Goal: Communication & Community: Answer question/provide support

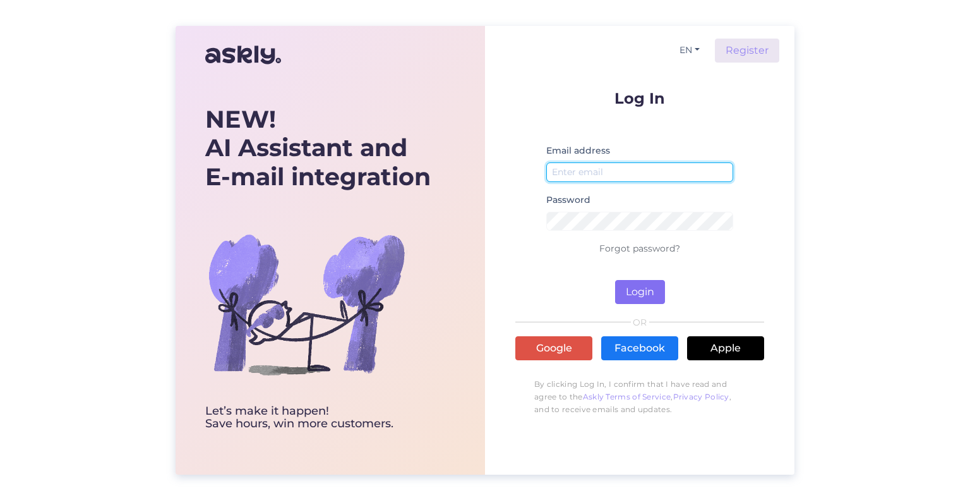
type input "[EMAIL_ADDRESS][DOMAIN_NAME]"
click at [651, 295] on button "Login" at bounding box center [640, 292] width 50 height 24
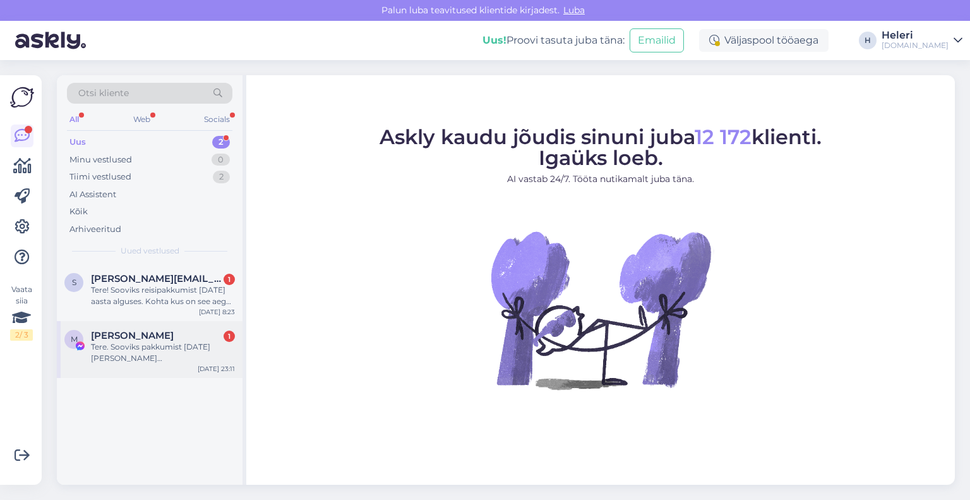
click at [171, 357] on div "Tere. Sooviks pakkumist [DATE] [PERSON_NAME] [GEOGRAPHIC_DATA], BB pakett, 4* h…" at bounding box center [163, 352] width 144 height 23
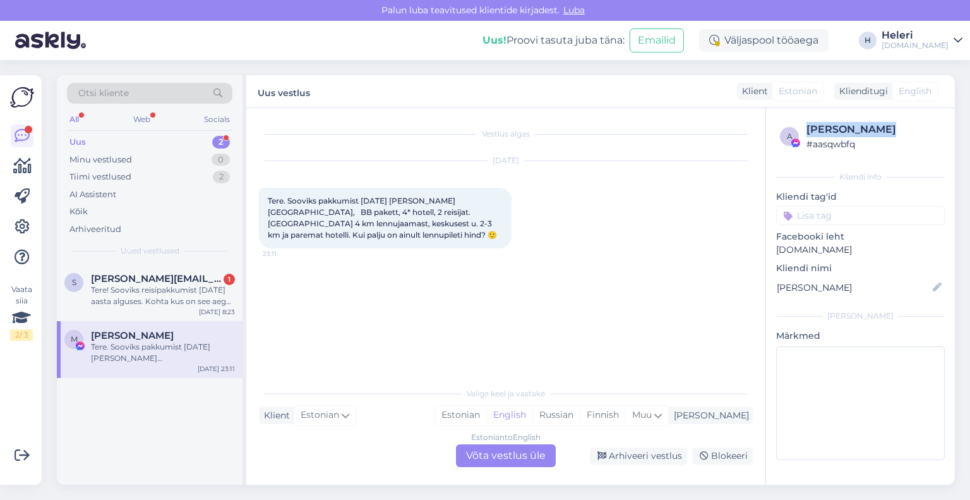
drag, startPoint x: 806, startPoint y: 126, endPoint x: 897, endPoint y: 130, distance: 91.0
click at [904, 128] on div "[PERSON_NAME]" at bounding box center [874, 129] width 135 height 15
copy div "[PERSON_NAME]"
click at [499, 454] on div "Estonian to English Võta vestlus üle" at bounding box center [506, 455] width 100 height 23
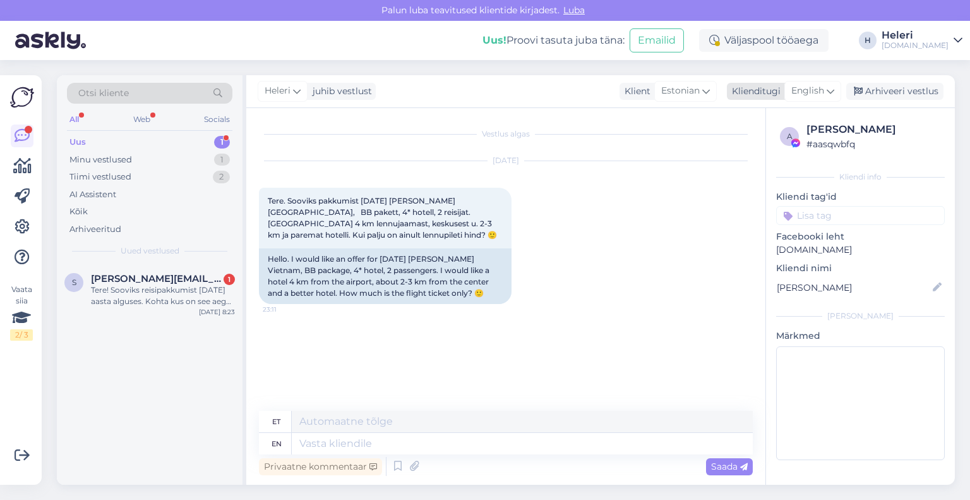
click at [805, 91] on span "English" at bounding box center [808, 91] width 33 height 14
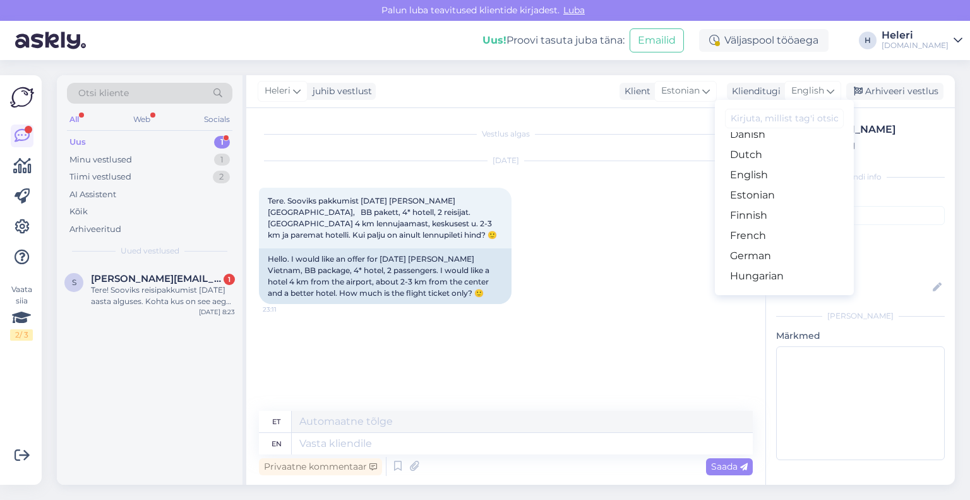
scroll to position [126, 0]
click at [758, 181] on link "Estonian" at bounding box center [784, 182] width 139 height 20
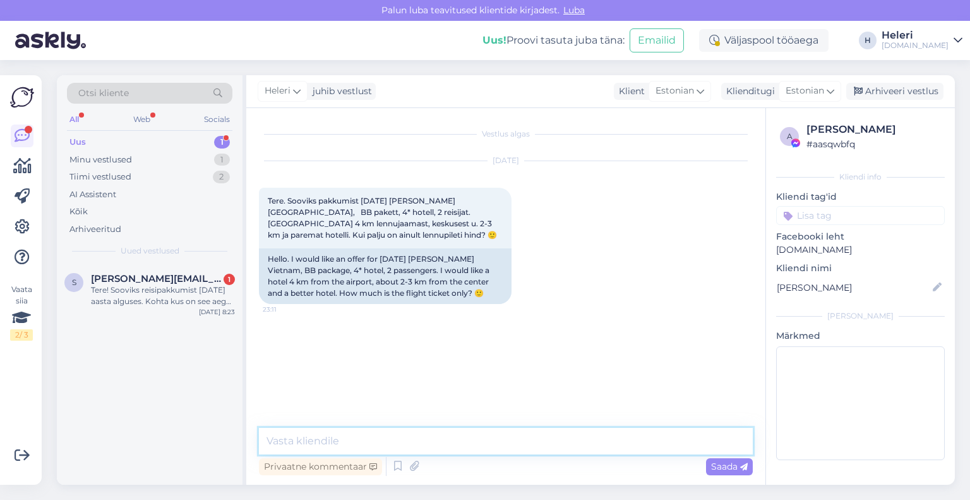
click at [479, 445] on textarea at bounding box center [506, 441] width 494 height 27
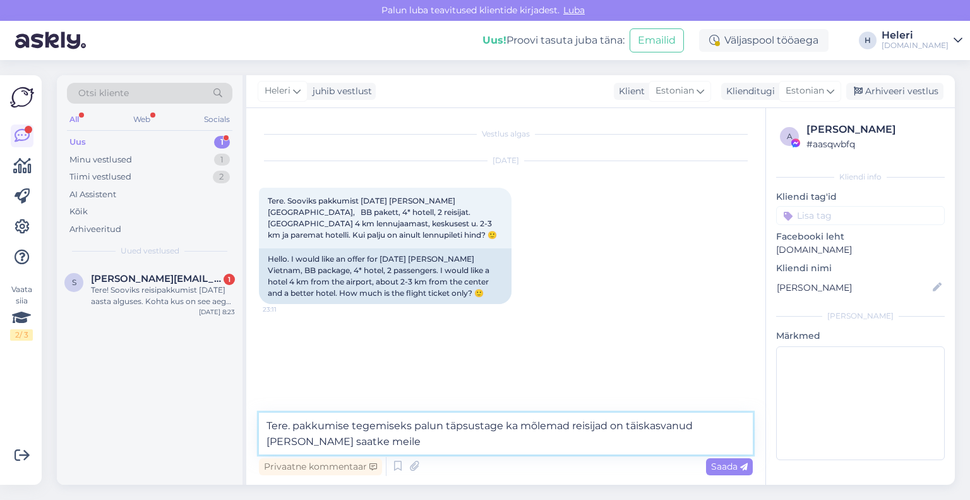
click at [298, 428] on textarea "Tere. pakkumise tegemiseks palun täpsustage ka mõlemad reisijad on täiskasvanud…" at bounding box center [506, 434] width 494 height 42
click at [515, 423] on textarea "Tere. Pakkumise tegemiseks palun täpsustage ka mõlemad reisijad on täiskasvanud…" at bounding box center [506, 434] width 494 height 42
click at [364, 444] on textarea "Tere. Pakkumise tegemiseks palun täpsustage kas mõlemad reisijad on täiskasvanu…" at bounding box center [506, 434] width 494 height 42
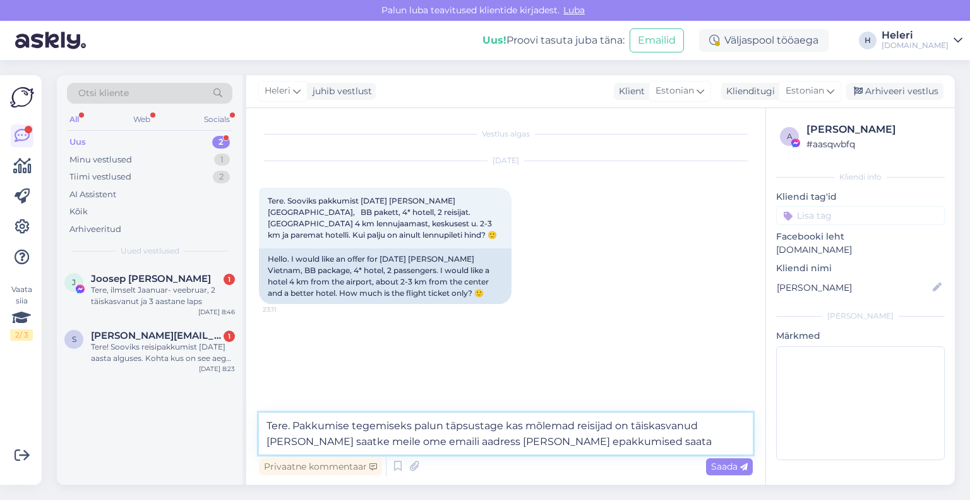
click at [495, 444] on textarea "Tere. Pakkumise tegemiseks palun täpsustage kas mõlemad reisijad on täiskasvanu…" at bounding box center [506, 434] width 494 height 42
click at [596, 446] on textarea "Tere. Pakkumise tegemiseks palun täpsustage kas mõlemad reisijad on täiskasvanu…" at bounding box center [506, 434] width 494 height 42
click at [356, 445] on textarea "Tere. Pakkumise tegemiseks palun täpsustage kas mõlemad reisijad on täiskasvanu…" at bounding box center [506, 434] width 494 height 42
type textarea "Tere. Pakkumise tegemiseks palun täpsustage kas mõlemad reisijad on täiskasvanu…"
click at [738, 466] on span "Saada" at bounding box center [729, 466] width 37 height 11
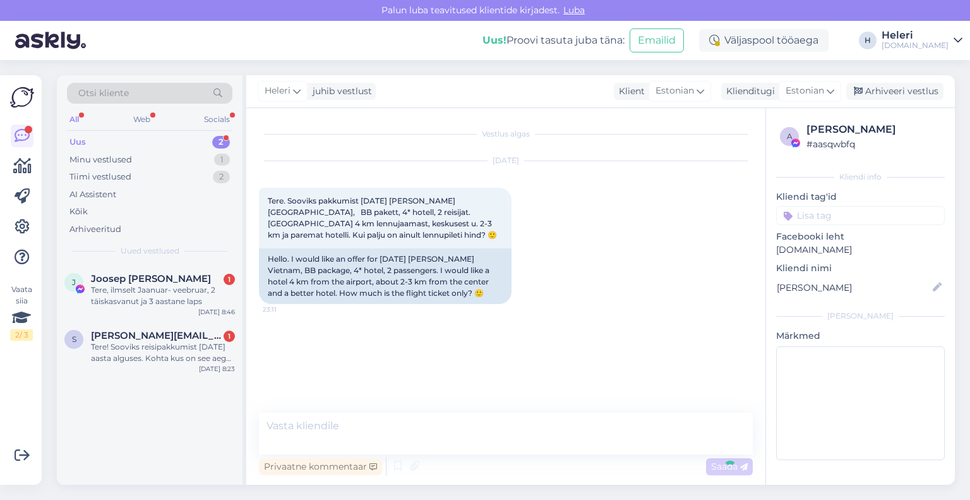
scroll to position [5, 0]
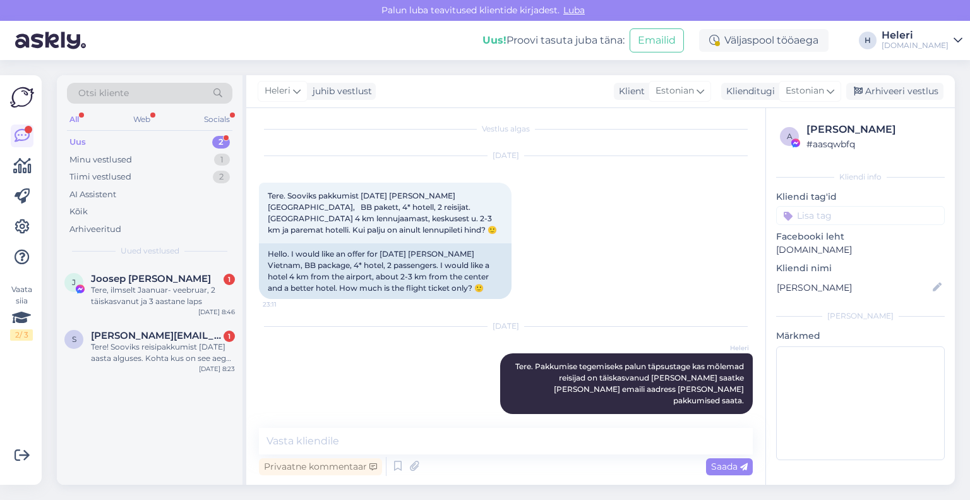
click at [133, 140] on div "Uus 2" at bounding box center [150, 142] width 166 height 18
click at [177, 334] on span "[PERSON_NAME][EMAIL_ADDRESS][DOMAIN_NAME]" at bounding box center [156, 335] width 131 height 11
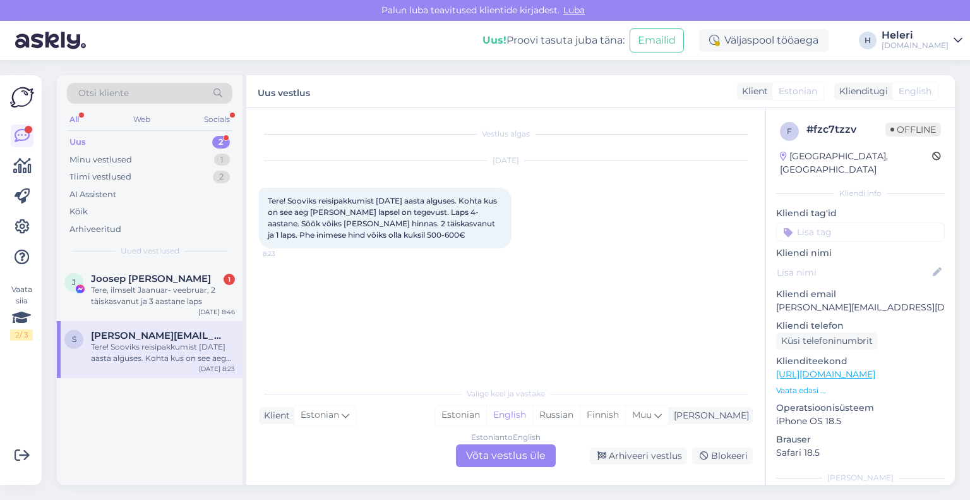
click at [516, 452] on div "Estonian to English Võta vestlus üle" at bounding box center [506, 455] width 100 height 23
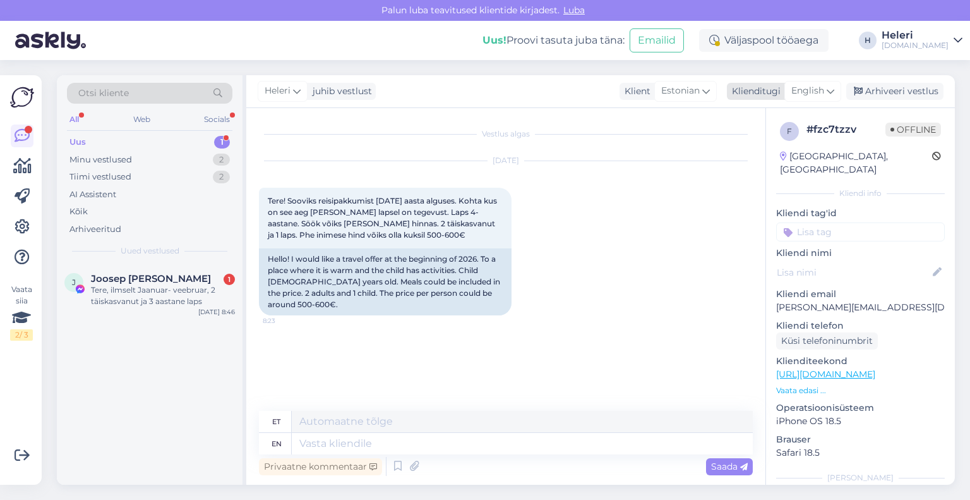
click at [797, 87] on span "English" at bounding box center [808, 91] width 33 height 14
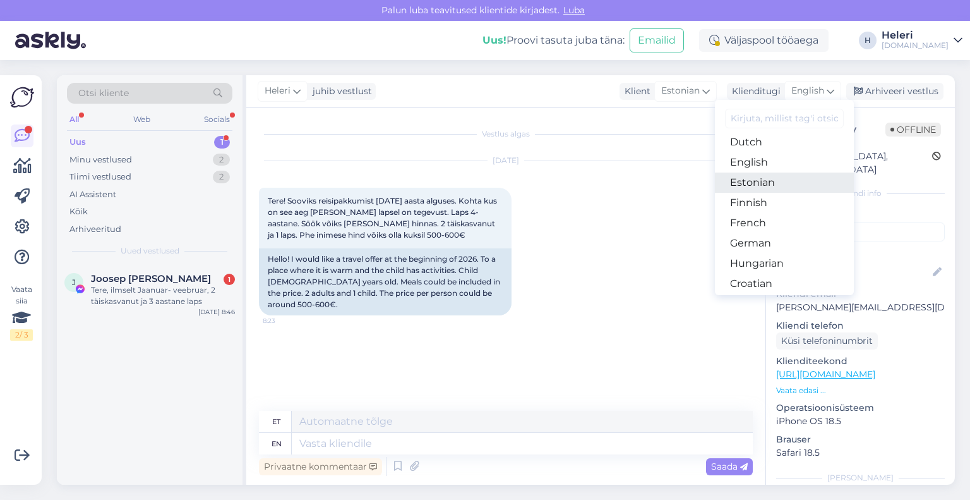
click at [757, 181] on link "Estonian" at bounding box center [784, 182] width 139 height 20
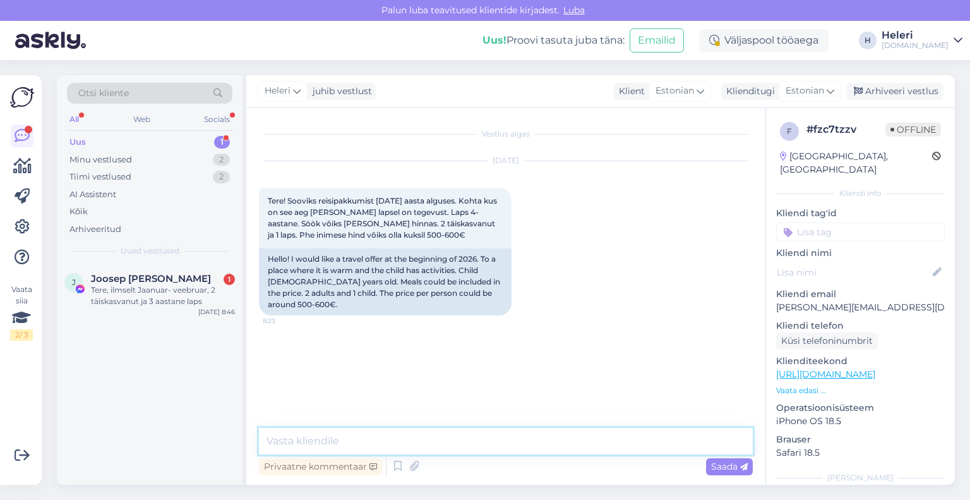
click at [490, 445] on textarea at bounding box center [506, 441] width 494 height 27
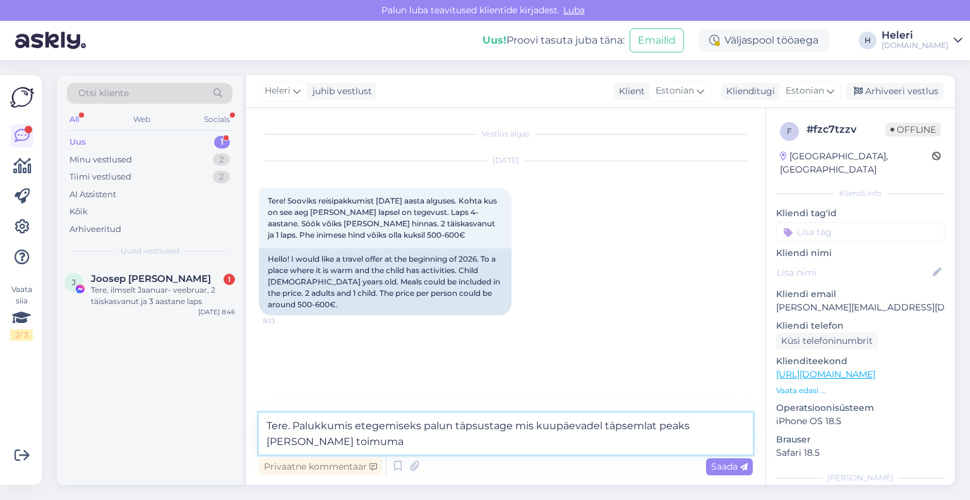
drag, startPoint x: 641, startPoint y: 426, endPoint x: 653, endPoint y: 428, distance: 12.2
click at [653, 428] on textarea "Tere. Palukkumis etegemiseks palun täpsustage mis kuupäevadel täpsemlat peaks […" at bounding box center [506, 434] width 494 height 42
click at [338, 439] on textarea "Tere. Palukkumis etegemiseks palun täpsustage mis kuupäevadel täpsemalt peaks […" at bounding box center [506, 434] width 494 height 42
click at [357, 429] on textarea "Tere. Palukkumis etegemiseks palun täpsustage mis kuupäevadel täpsemalt peaks […" at bounding box center [506, 434] width 494 height 42
click at [329, 442] on textarea "Tere. Palukkumise tegemiseks palun täpsustage mis kuupäevadel täpsemalt peaks […" at bounding box center [506, 434] width 494 height 42
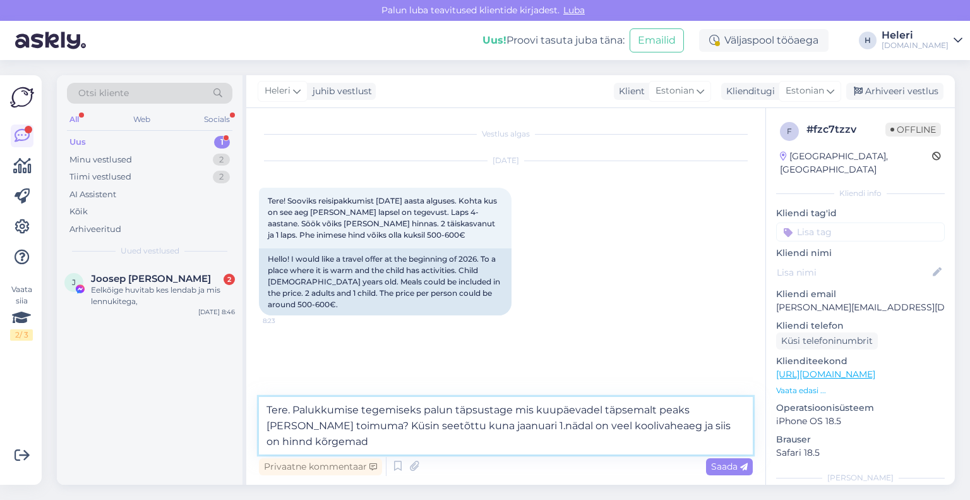
click at [685, 428] on textarea "Tere. Palukkumise tegemiseks palun täpsustage mis kuupäevadel täpsemalt peaks […" at bounding box center [506, 425] width 494 height 57
click at [321, 444] on textarea "Tere. Palukkumise tegemiseks palun täpsustage mis kuupäevadel täpsemalt peaks […" at bounding box center [506, 425] width 494 height 57
click at [313, 408] on textarea "Tere. Palukkumise tegemiseks palun täpsustage mis kuupäevadel täpsemalt peaks […" at bounding box center [506, 425] width 494 height 57
click at [404, 437] on textarea "Tere. Pakkumise tegemiseks palun täpsustage mis kuupäevadel täpsemalt peaks [PE…" at bounding box center [506, 425] width 494 height 57
type textarea "Tere. Pakkumise tegemiseks palun täpsustage mis kuupäevadel täpsemalt peaks [PE…"
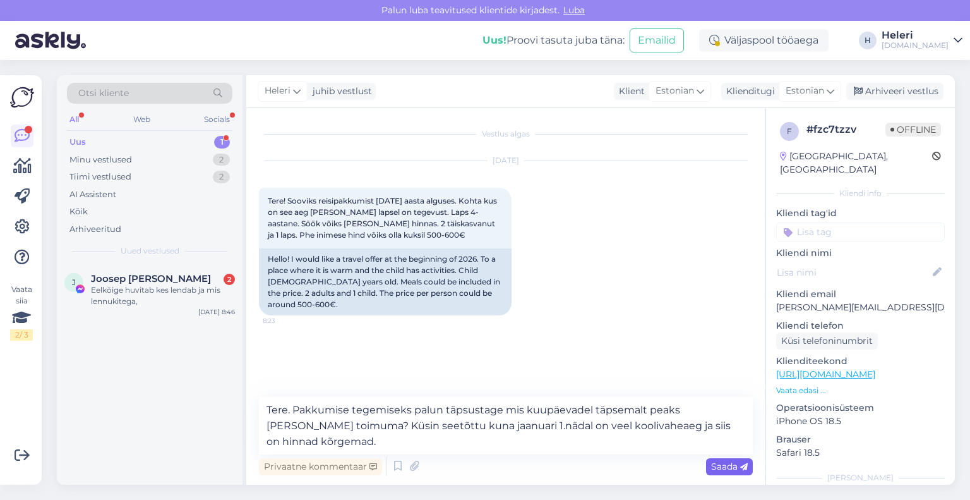
click at [725, 467] on span "Saada" at bounding box center [729, 466] width 37 height 11
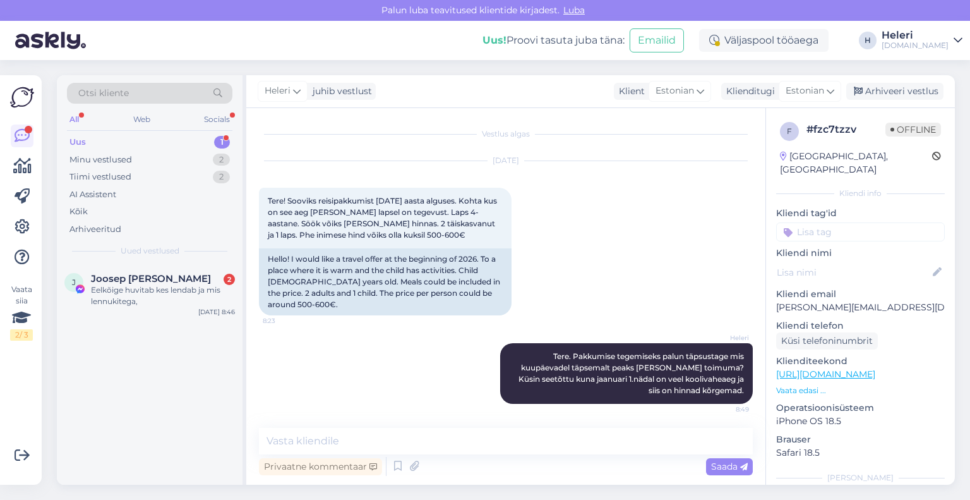
click at [115, 144] on div "Uus 1" at bounding box center [150, 142] width 166 height 18
click at [149, 291] on div "Eelkõige huvitab kes lendab ja mis lennukitega," at bounding box center [163, 295] width 144 height 23
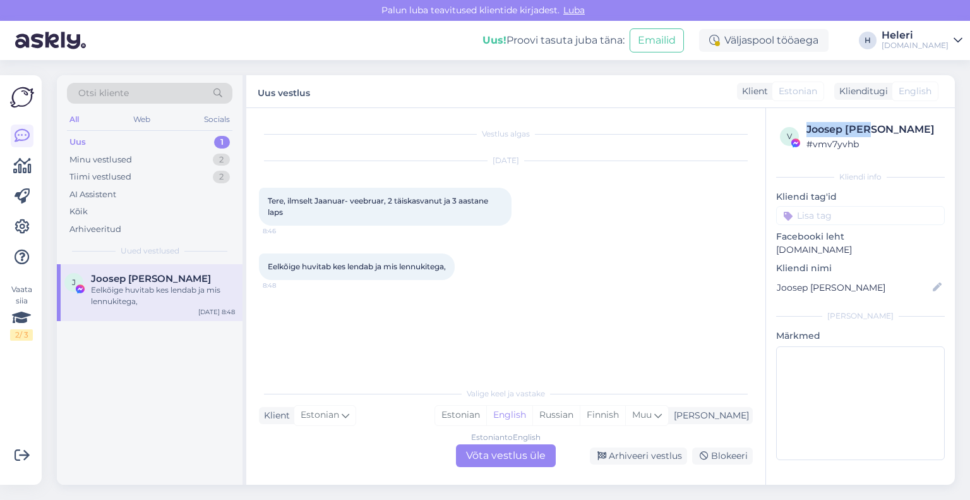
drag, startPoint x: 804, startPoint y: 126, endPoint x: 894, endPoint y: 131, distance: 90.5
click at [929, 131] on div "v Joosep [PERSON_NAME] # vmv7yvhb" at bounding box center [860, 136] width 161 height 29
copy div "Joosep [PERSON_NAME]"
click at [133, 95] on div "Otsi kliente" at bounding box center [150, 93] width 166 height 21
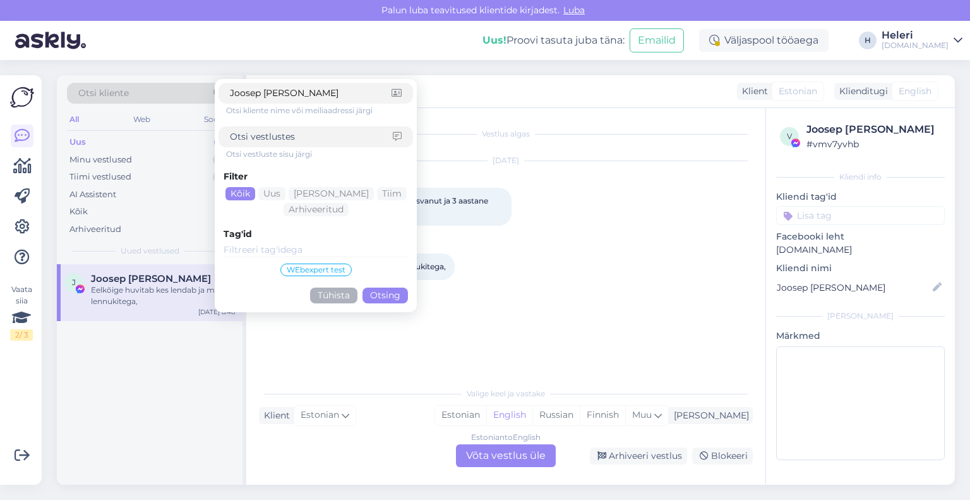
type input "Joosep [PERSON_NAME]"
click at [377, 292] on button "Otsing" at bounding box center [385, 295] width 45 height 16
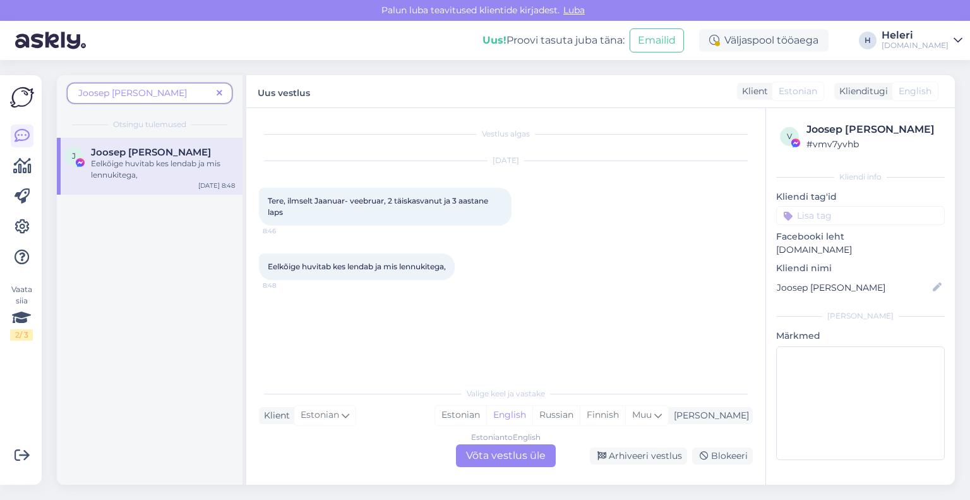
click at [220, 91] on icon at bounding box center [220, 93] width 6 height 9
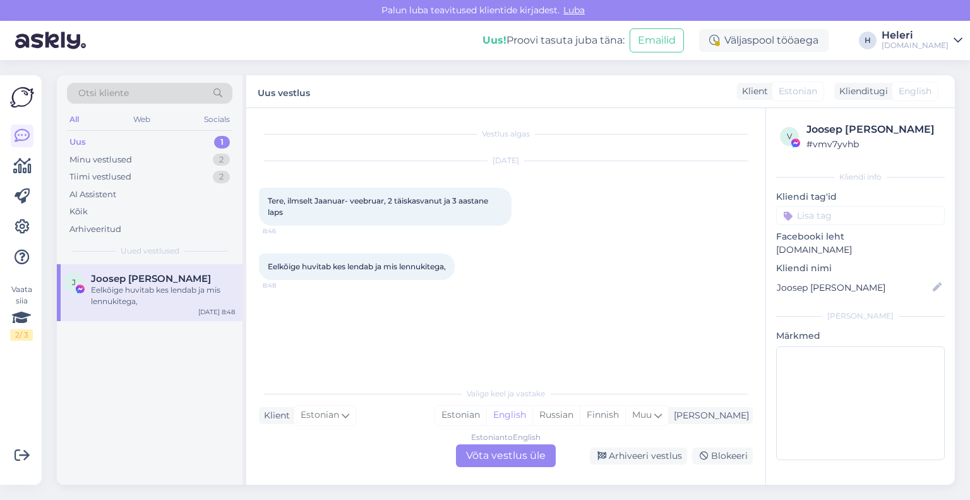
click at [184, 92] on div "Otsi kliente" at bounding box center [150, 93] width 166 height 21
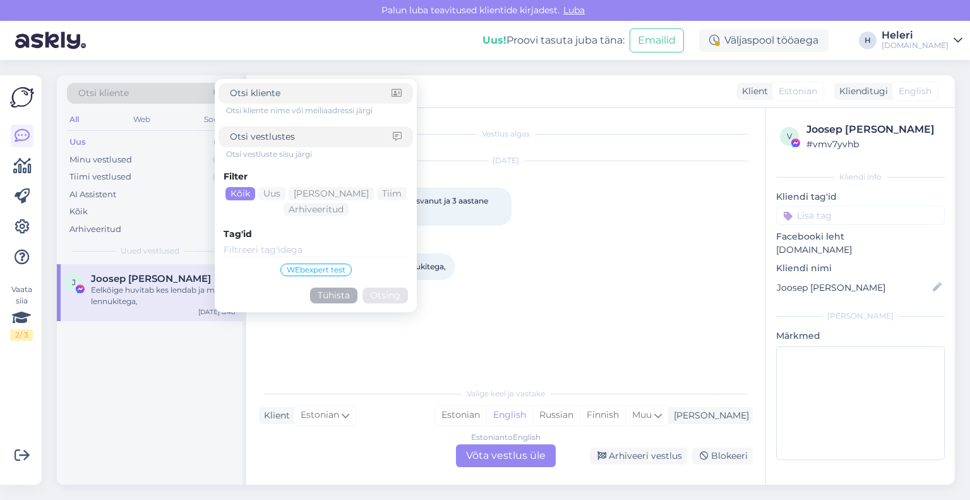
paste input "Joosep [PERSON_NAME]"
type input "Joosep [PERSON_NAME]"
click at [384, 295] on button "Otsing" at bounding box center [385, 295] width 45 height 16
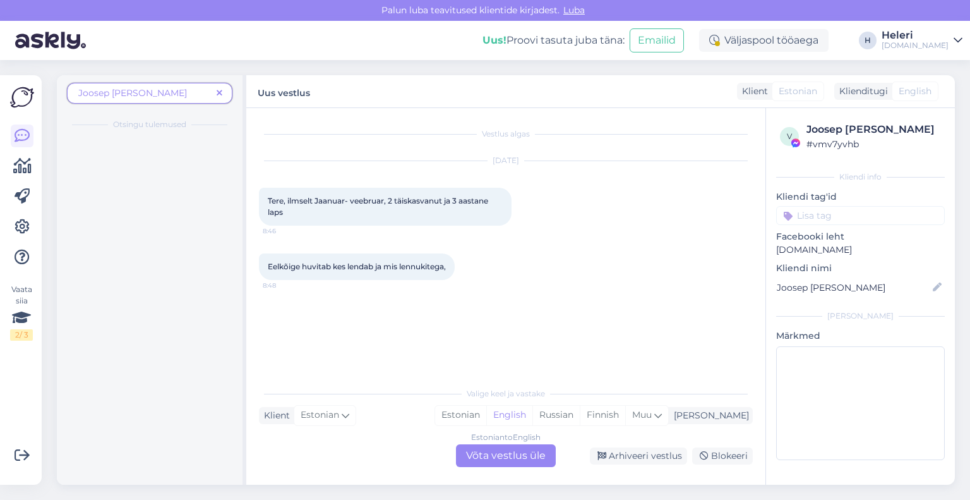
click at [216, 89] on span at bounding box center [220, 93] width 16 height 13
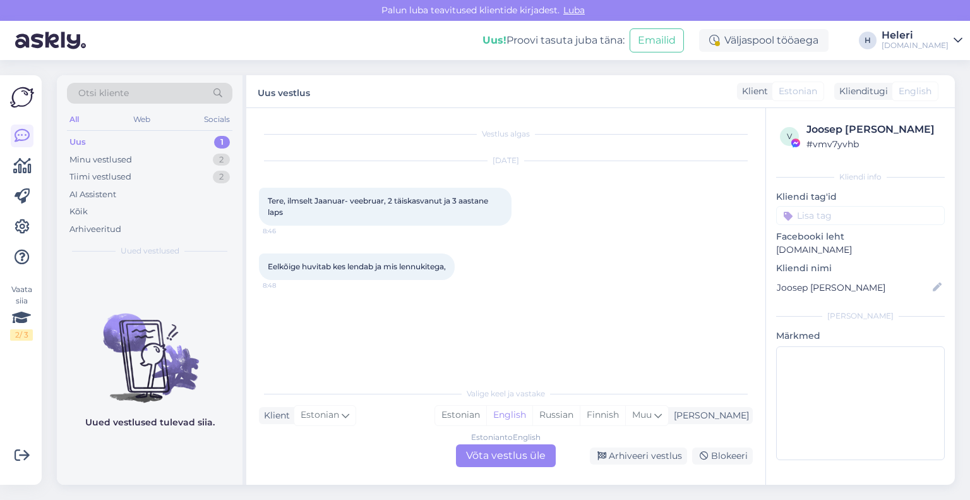
drag, startPoint x: 119, startPoint y: 92, endPoint x: 211, endPoint y: 102, distance: 92.7
click at [119, 92] on span "Otsi kliente" at bounding box center [103, 93] width 51 height 13
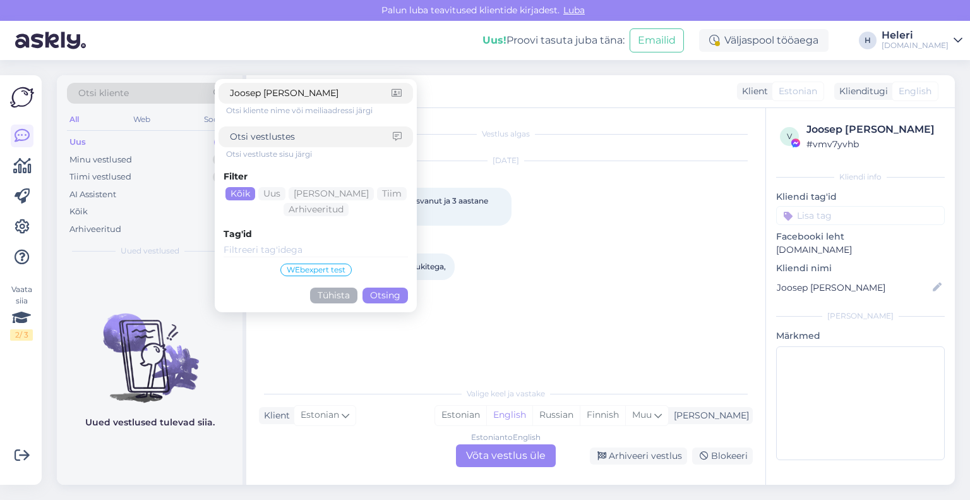
type input "Joosep [PERSON_NAME]"
click at [380, 292] on button "Otsing" at bounding box center [385, 295] width 45 height 16
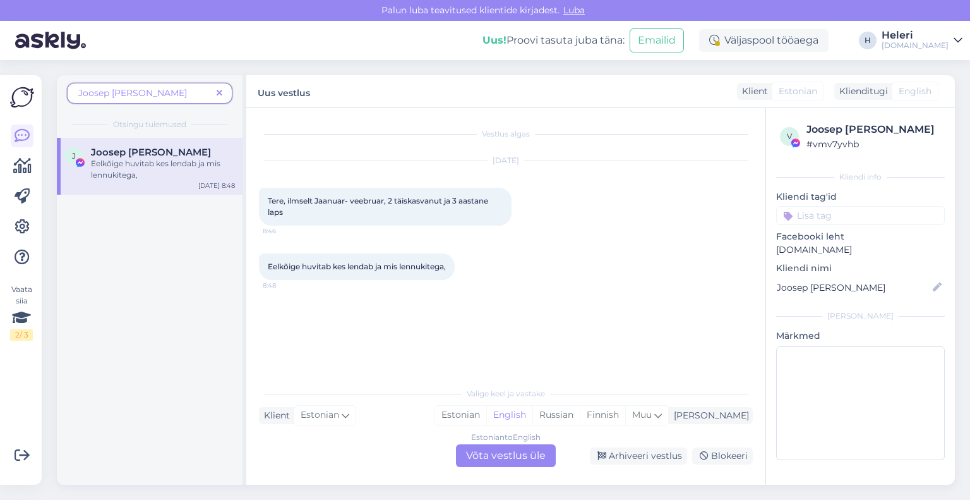
click at [130, 167] on div "Eelkõige huvitab kes lendab ja mis lennukitega," at bounding box center [163, 169] width 144 height 23
click at [219, 91] on icon at bounding box center [220, 93] width 6 height 9
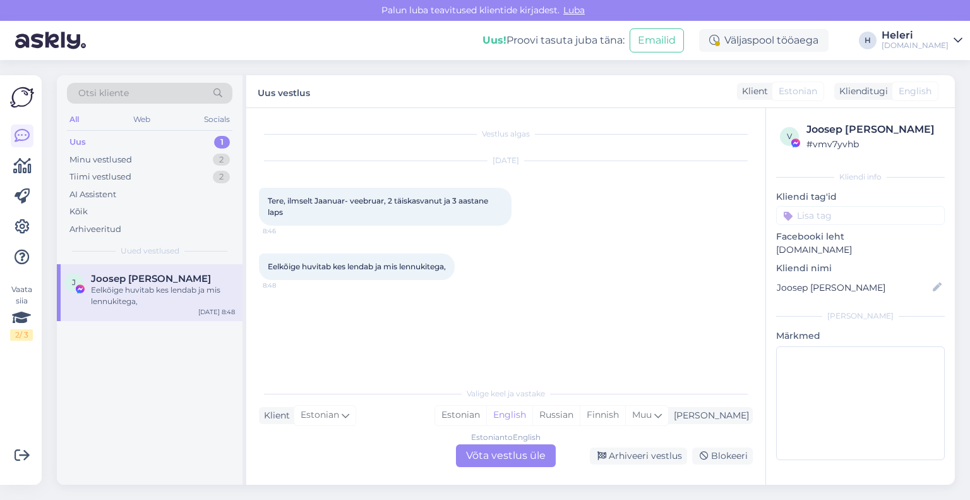
click at [176, 93] on div "Otsi kliente" at bounding box center [150, 93] width 166 height 21
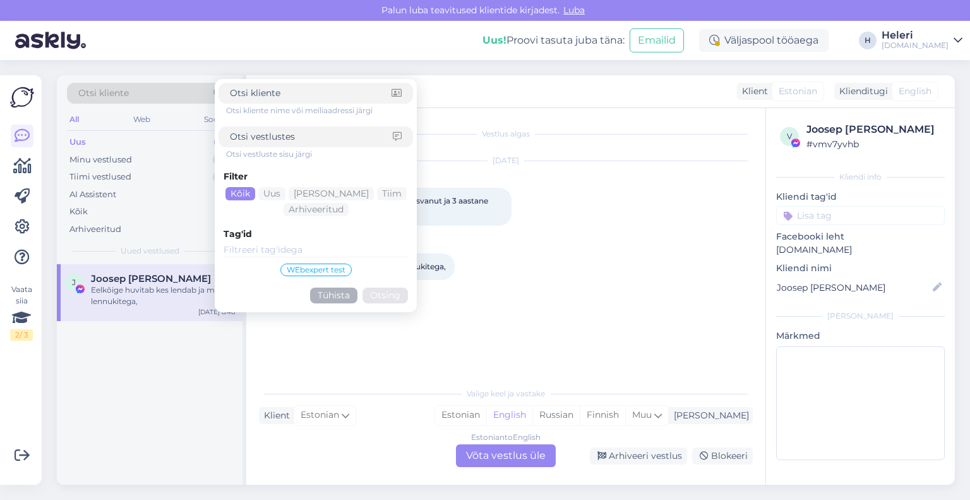
click at [283, 141] on input at bounding box center [311, 136] width 163 height 13
drag, startPoint x: 287, startPoint y: 136, endPoint x: 215, endPoint y: 141, distance: 72.2
click at [215, 141] on form "Otsi kliente nime või meiliaadressi järgi joosel plind Otsi vestluste sisu järg…" at bounding box center [316, 195] width 202 height 233
type input "[PERSON_NAME]"
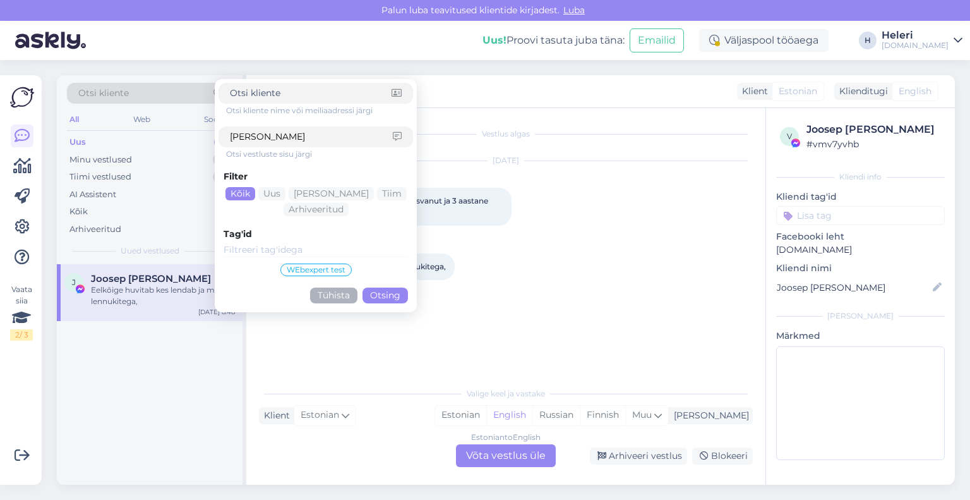
click at [398, 297] on button "Otsing" at bounding box center [385, 295] width 45 height 16
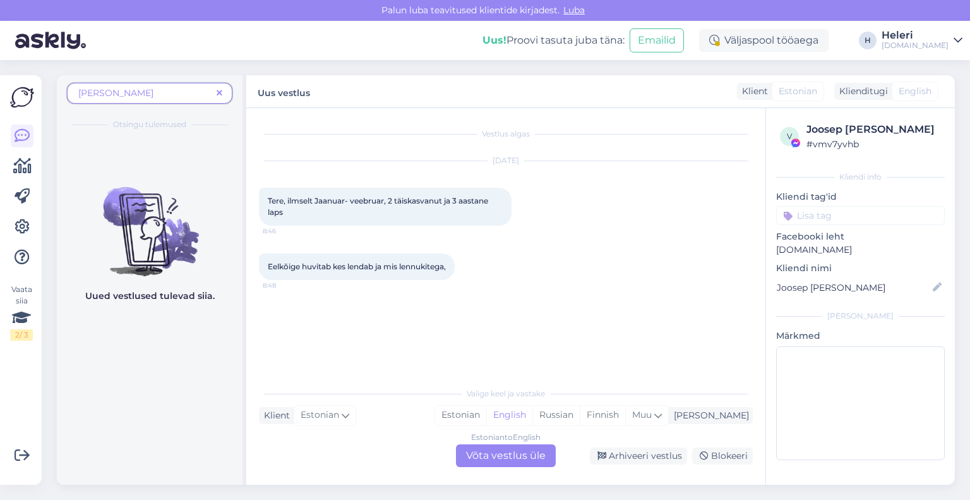
click at [221, 92] on icon at bounding box center [220, 93] width 6 height 9
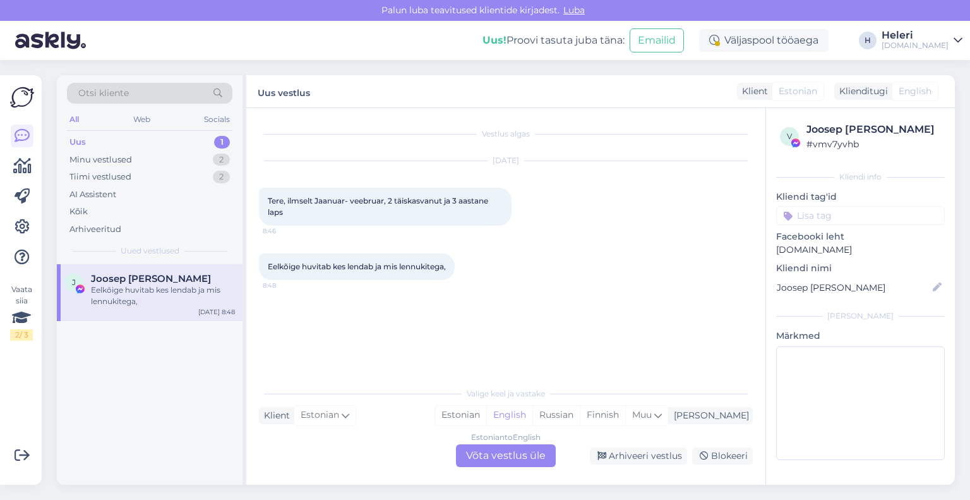
click at [160, 93] on div "Otsi kliente" at bounding box center [150, 93] width 166 height 21
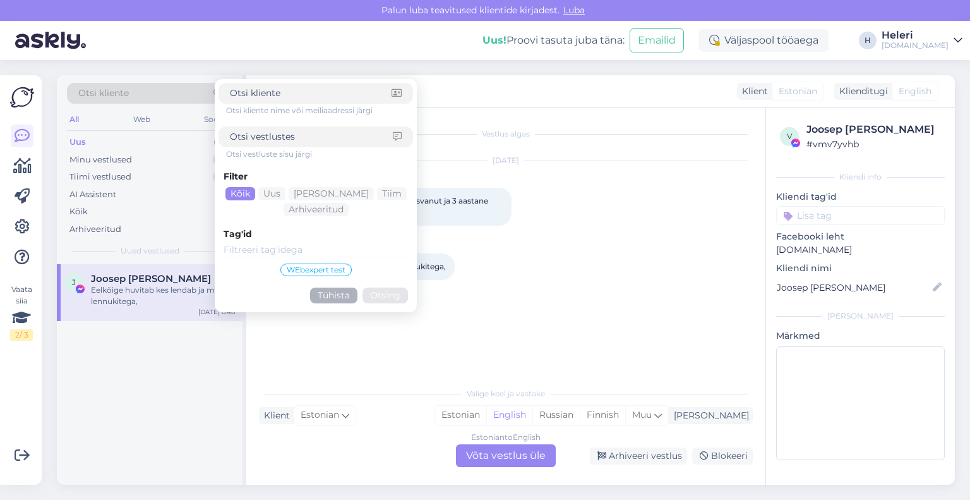
click at [282, 90] on input at bounding box center [311, 93] width 162 height 13
type input "[PERSON_NAME]"
click at [394, 293] on button "Otsing" at bounding box center [385, 295] width 45 height 16
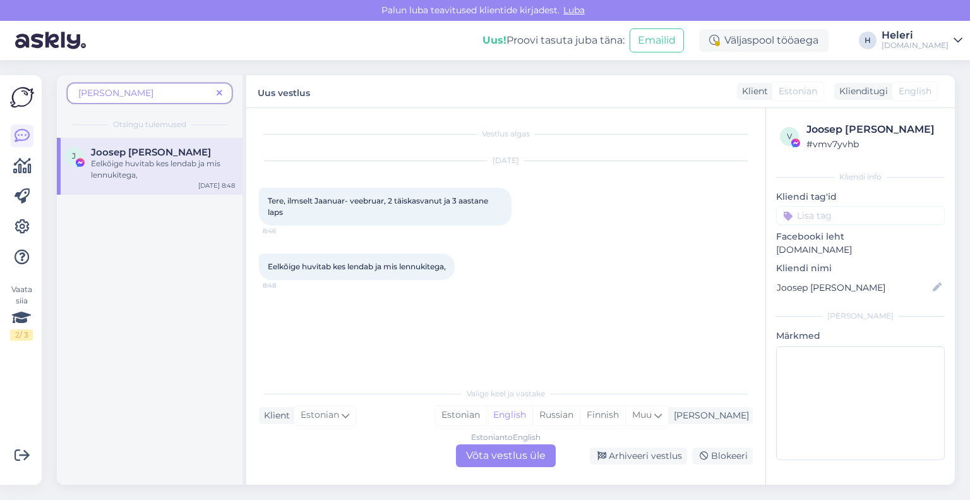
click at [121, 162] on div "Eelkõige huvitab kes lendab ja mis lennukitega," at bounding box center [163, 169] width 144 height 23
click at [519, 450] on div "Estonian to English Võta vestlus üle" at bounding box center [506, 455] width 100 height 23
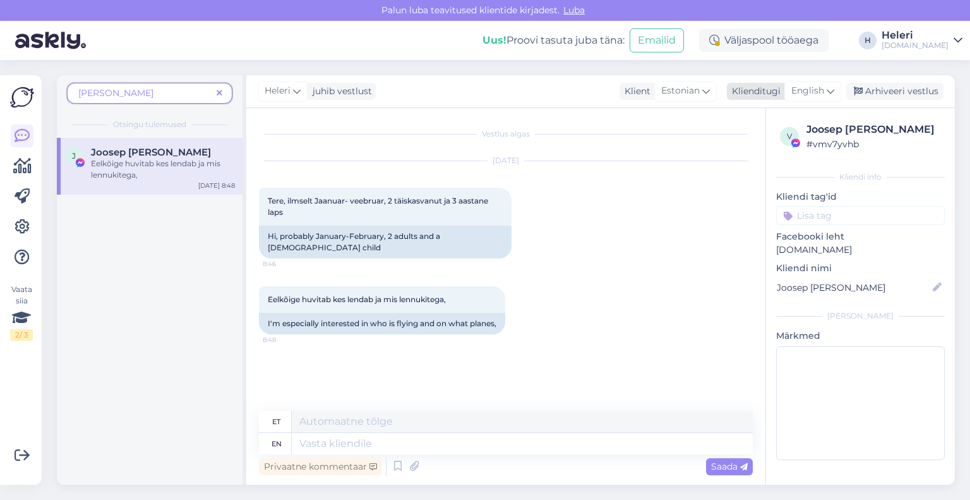
click at [809, 91] on span "English" at bounding box center [808, 91] width 33 height 14
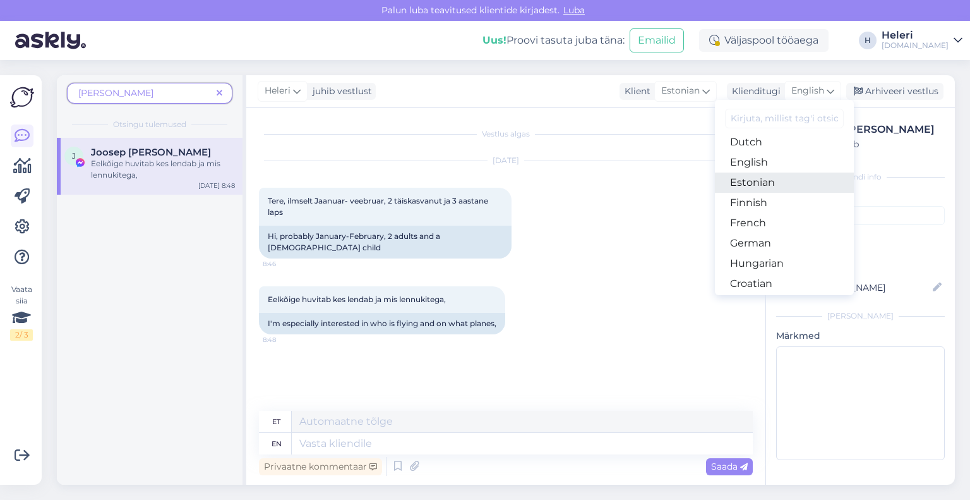
click at [747, 184] on link "Estonian" at bounding box center [784, 182] width 139 height 20
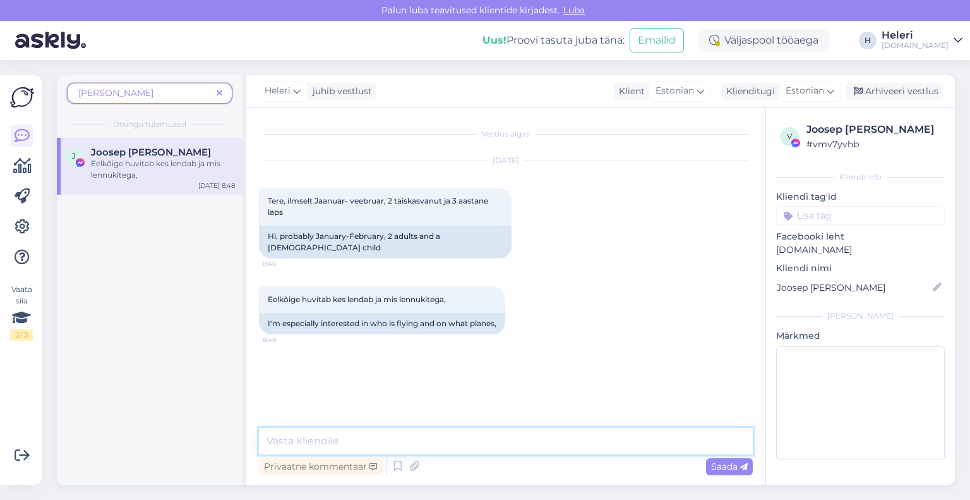
click at [428, 431] on textarea at bounding box center [506, 441] width 494 height 27
click at [178, 90] on span "[PERSON_NAME]" at bounding box center [144, 93] width 133 height 13
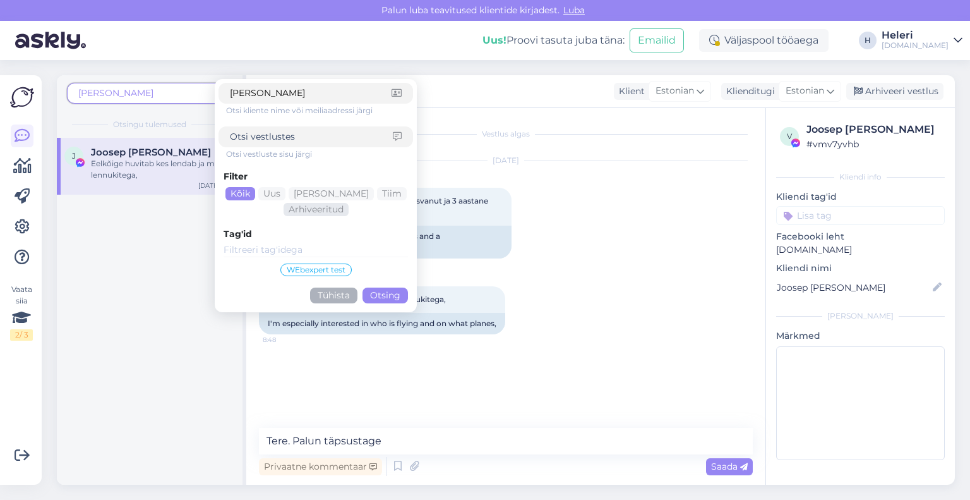
click at [323, 211] on div "Arhiveeritud" at bounding box center [316, 209] width 65 height 13
click at [387, 294] on button "Otsing" at bounding box center [385, 295] width 45 height 16
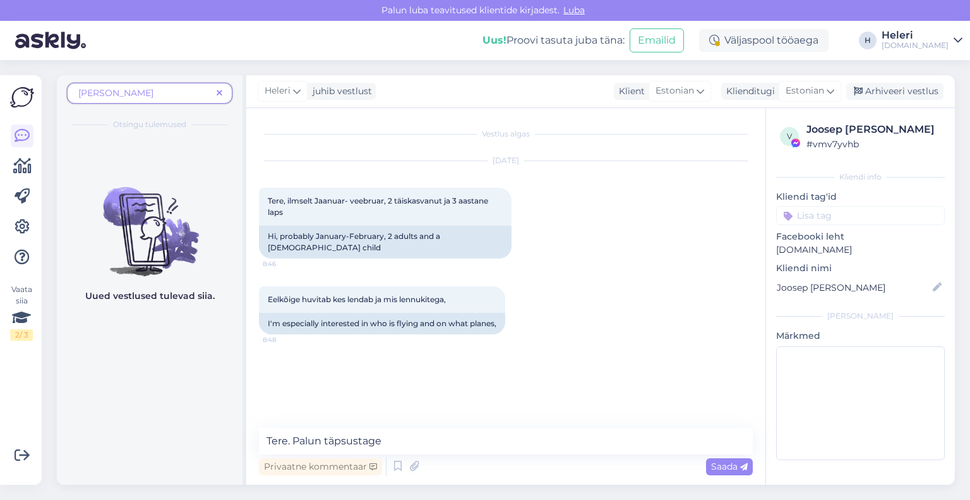
click at [176, 98] on span "[PERSON_NAME]" at bounding box center [144, 93] width 133 height 13
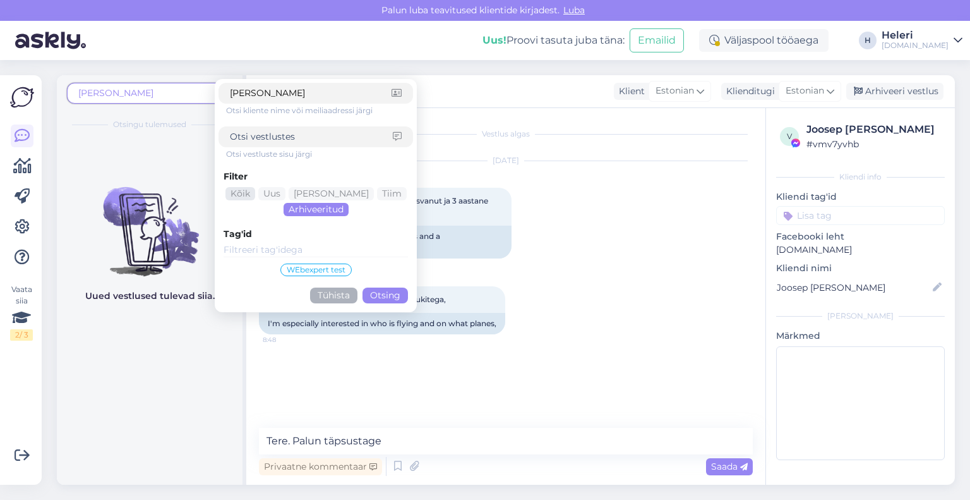
click at [255, 193] on div "Kõik" at bounding box center [241, 193] width 30 height 13
click at [387, 294] on button "Otsing" at bounding box center [385, 295] width 45 height 16
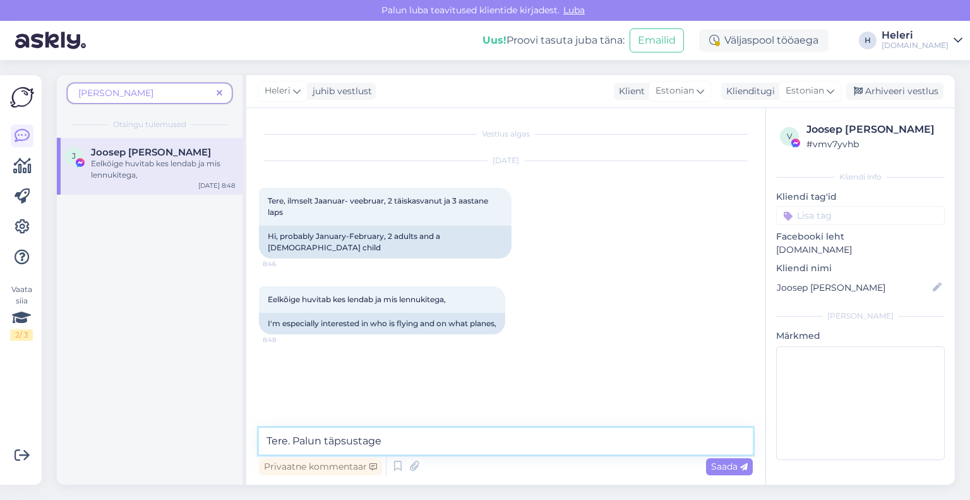
click at [393, 440] on textarea "Tere. Palun täpsustage" at bounding box center [506, 441] width 494 height 27
drag, startPoint x: 384, startPoint y: 439, endPoint x: 409, endPoint y: 441, distance: 25.3
click at [409, 441] on textarea "Tere. Palun täpsustage kuhu soovite reisida?" at bounding box center [506, 441] width 494 height 27
type textarea "Tere. Palun täpsustage millisesse sihtkohta soovite reisida?"
click at [732, 464] on span "Saada" at bounding box center [729, 466] width 37 height 11
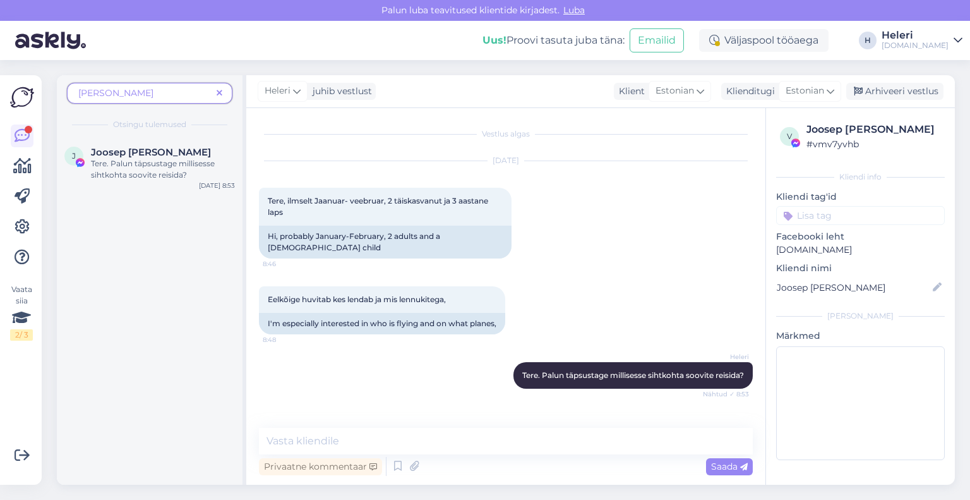
click at [219, 89] on icon at bounding box center [220, 93] width 6 height 9
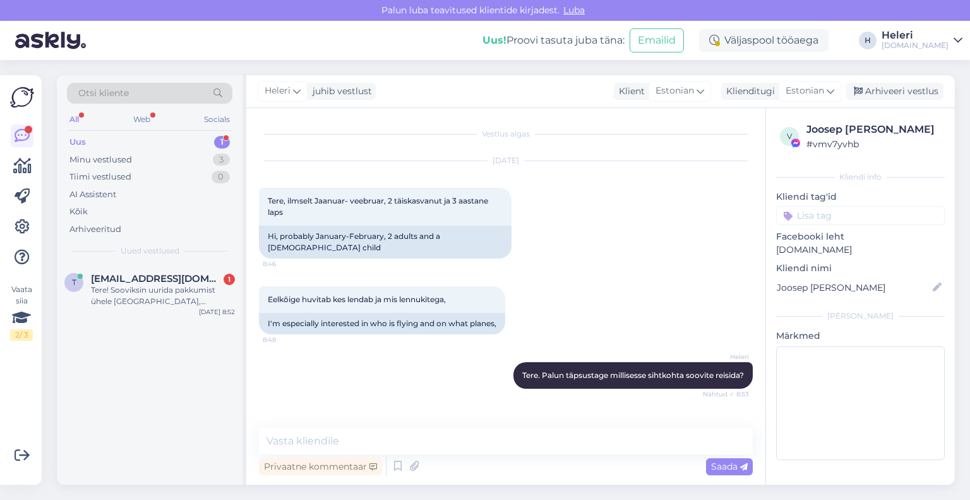
click at [174, 143] on div "Uus 1" at bounding box center [150, 142] width 166 height 18
click at [181, 285] on div "Tere! Sooviksin uurida pakkumist ühele [GEOGRAPHIC_DATA], [GEOGRAPHIC_DATA], [G…" at bounding box center [163, 295] width 144 height 23
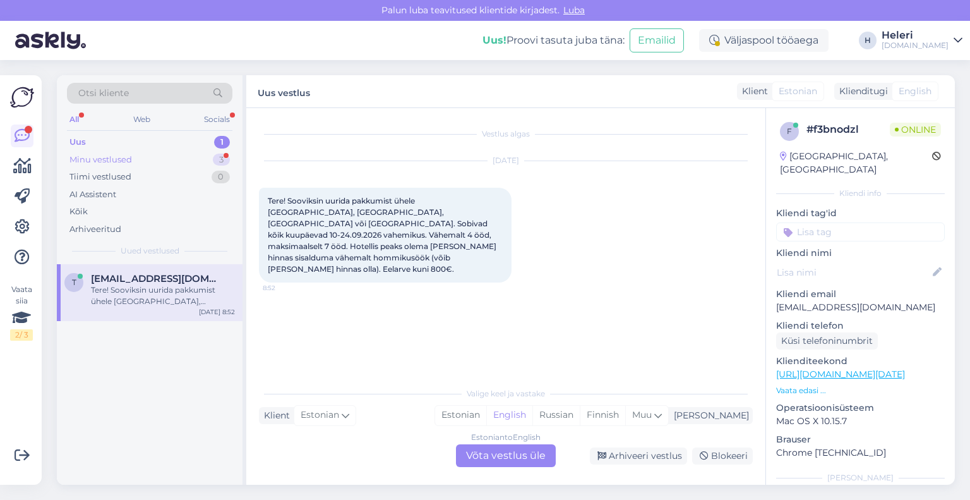
click at [136, 158] on div "Minu vestlused 3" at bounding box center [150, 160] width 166 height 18
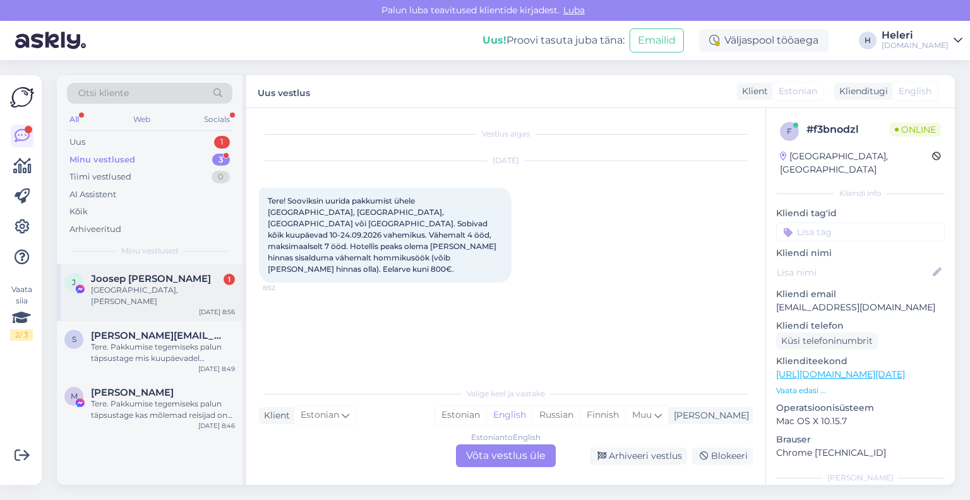
click at [159, 287] on div "[GEOGRAPHIC_DATA], [PERSON_NAME]" at bounding box center [163, 295] width 144 height 23
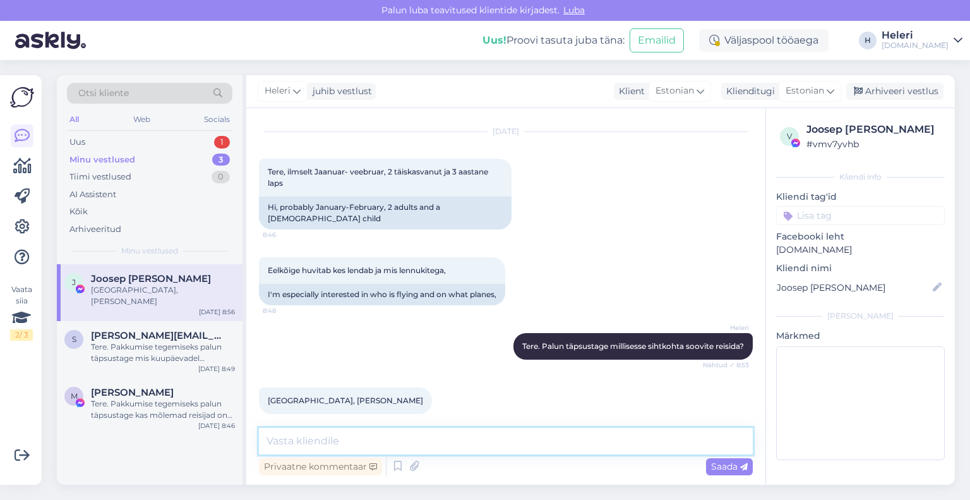
click at [359, 437] on textarea at bounding box center [506, 441] width 494 height 27
paste textarea "Lend toimub Boeing 737-800 MAX lennukiga. Otselend tunniajase tankimiseks mõeld…"
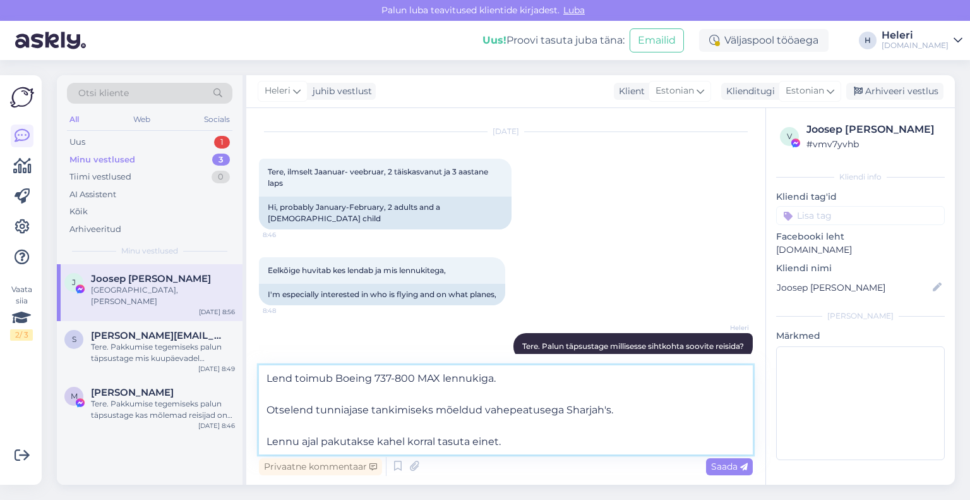
click at [263, 399] on textarea "Lend toimub Boeing 737-800 MAX lennukiga. Otselend tunniajase tankimiseks mõeld…" at bounding box center [506, 409] width 494 height 89
click at [264, 406] on textarea "Lend toimub Boeing 737-800 MAX lennukiga. Otselend tunniajase tankimiseks mõeld…" at bounding box center [506, 409] width 494 height 89
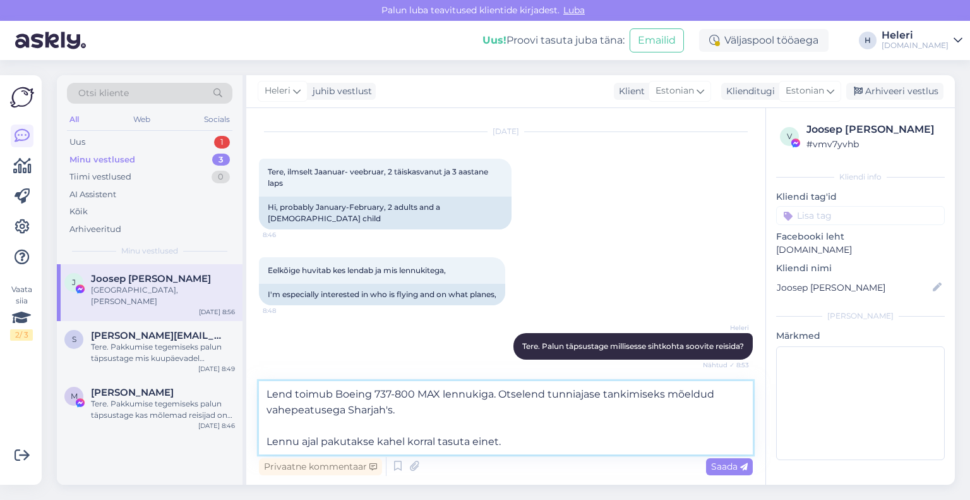
click at [265, 438] on textarea "Lend toimub Boeing 737-800 MAX lennukiga. Otselend tunniajase tankimiseks mõeld…" at bounding box center [506, 417] width 494 height 73
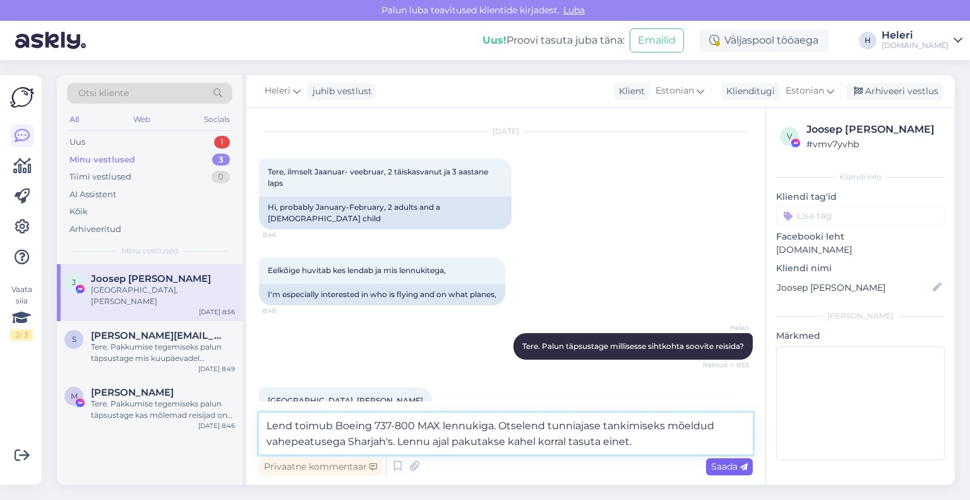
type textarea "Lend toimub Boeing 737-800 MAX lennukiga. Otselend tunniajase tankimiseks mõeld…"
click at [728, 461] on span "Saada" at bounding box center [729, 466] width 37 height 11
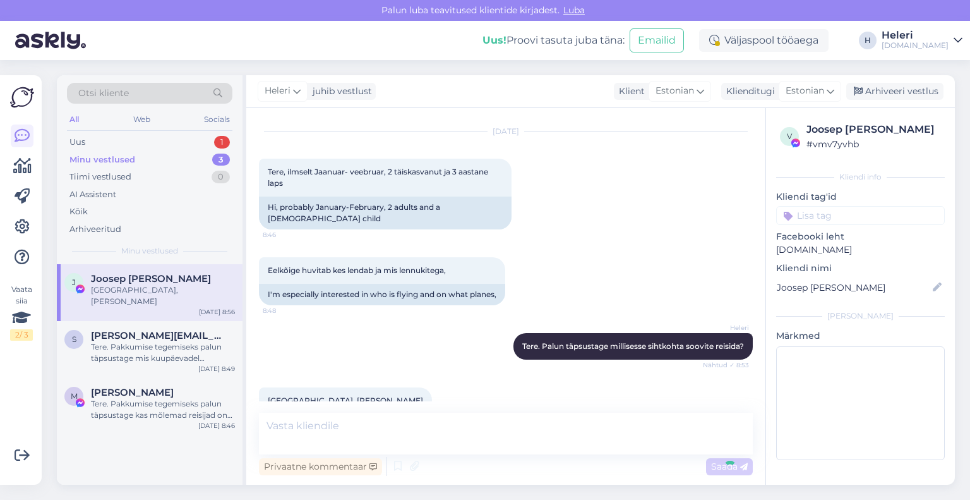
scroll to position [106, 0]
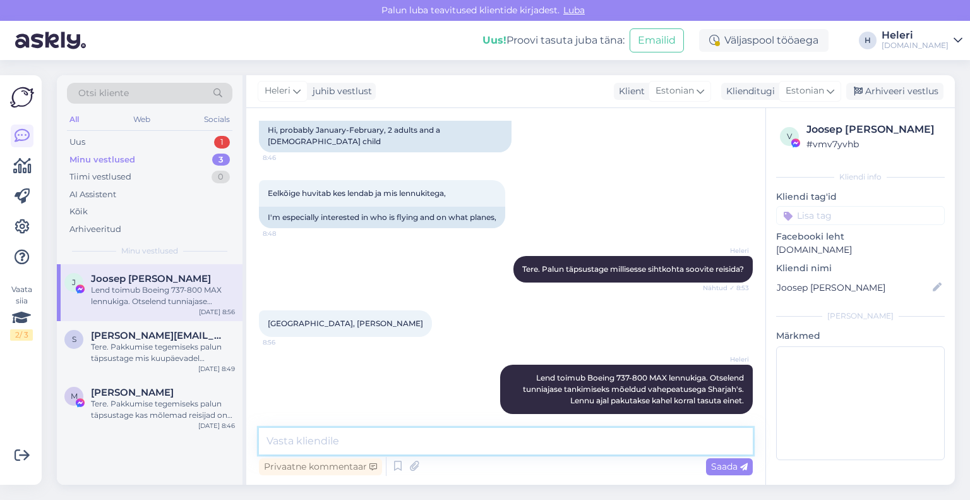
click at [656, 434] on textarea at bounding box center [506, 441] width 494 height 27
drag, startPoint x: 548, startPoint y: 440, endPoint x: 219, endPoint y: 425, distance: 330.1
click at [219, 425] on div "Otsi kliente All Web Socials Uus 1 Minu vestlused 3 Tiimi vestlused 0 AI Assist…" at bounding box center [506, 279] width 898 height 409
type textarea "H"
drag, startPoint x: 440, startPoint y: 445, endPoint x: 469, endPoint y: 445, distance: 29.1
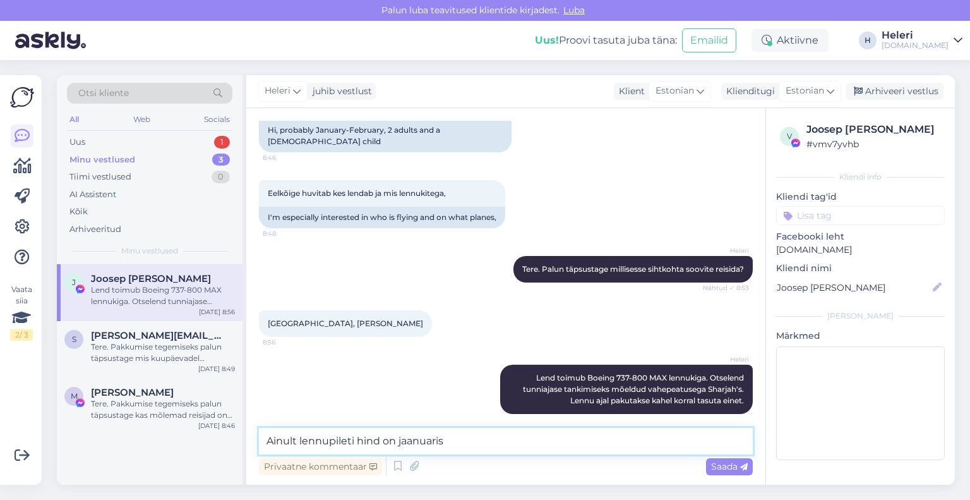
click at [469, 445] on textarea "Ainult lennupileti hind on jaanuaris" at bounding box center [506, 441] width 494 height 27
click at [497, 442] on textarea "Ainult lennupileti hind on jaanuari väljumistel 1059 €/in ja 16.02 on hind 1259…" at bounding box center [506, 441] width 494 height 27
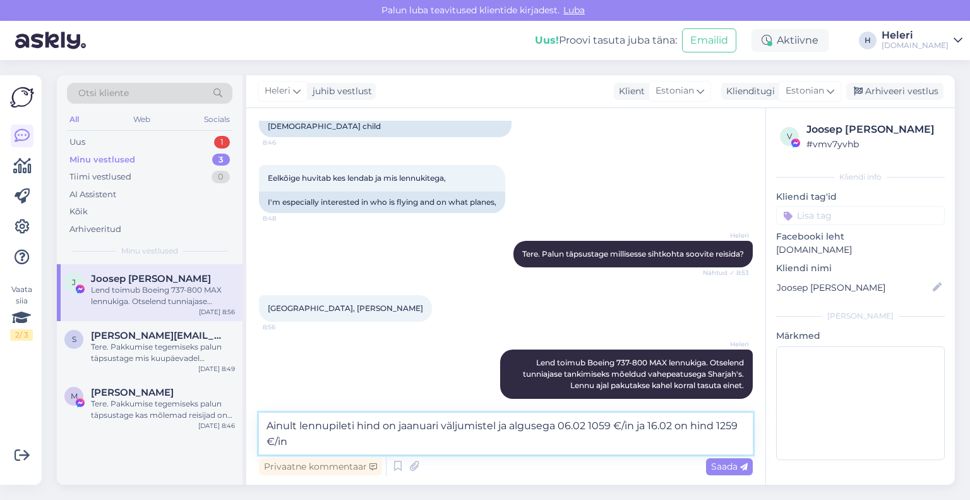
click at [398, 426] on textarea "Ainult lennupileti hind on jaanuari väljumistel ja algusega 06.02 1059 €/in ja …" at bounding box center [506, 434] width 494 height 42
click at [572, 428] on textarea "Ainult lennupileti hind jaanuari väljumistel ja algusega 06.02 1059 €/in ja 16.…" at bounding box center [506, 434] width 494 height 42
type textarea "Ainult lennupileti hind jaanuari väljumistel ja algusega 06.02 on 1059 €/in ja …"
click at [735, 462] on span "Saada" at bounding box center [729, 466] width 37 height 11
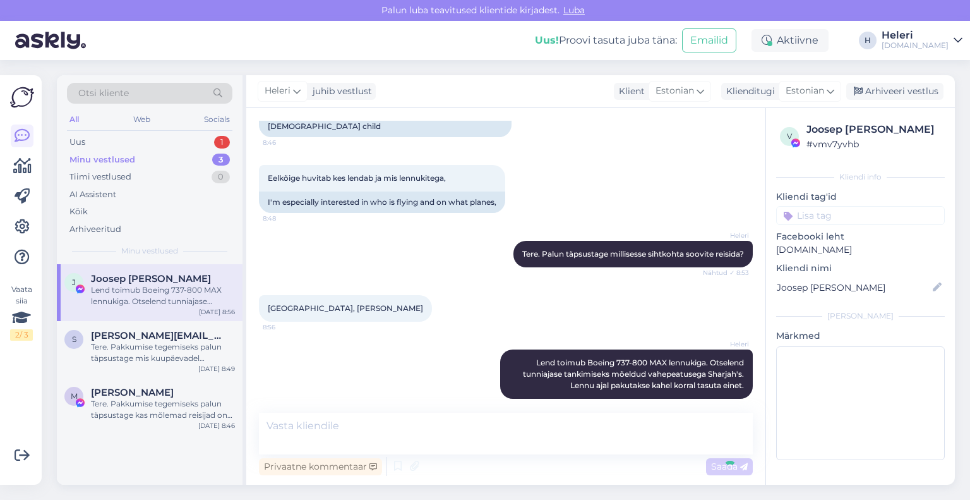
scroll to position [172, 0]
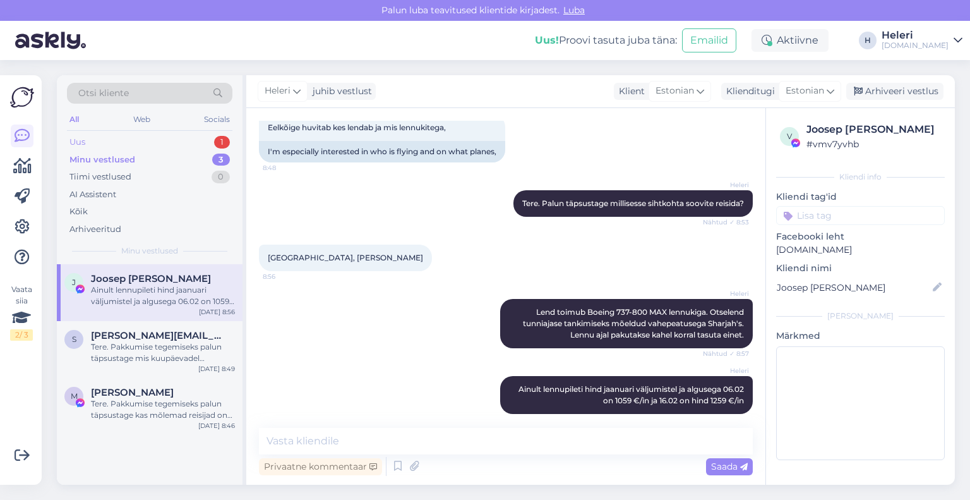
click at [101, 142] on div "Uus 1" at bounding box center [150, 142] width 166 height 18
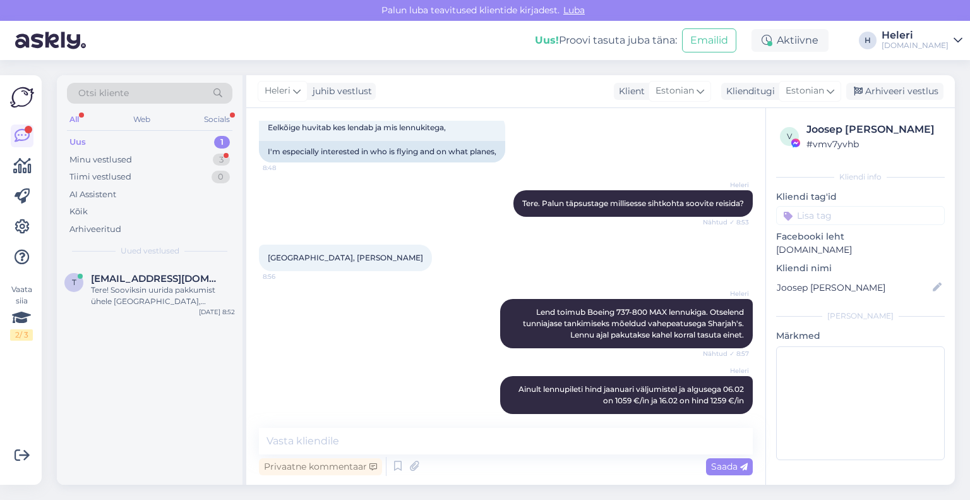
scroll to position [238, 0]
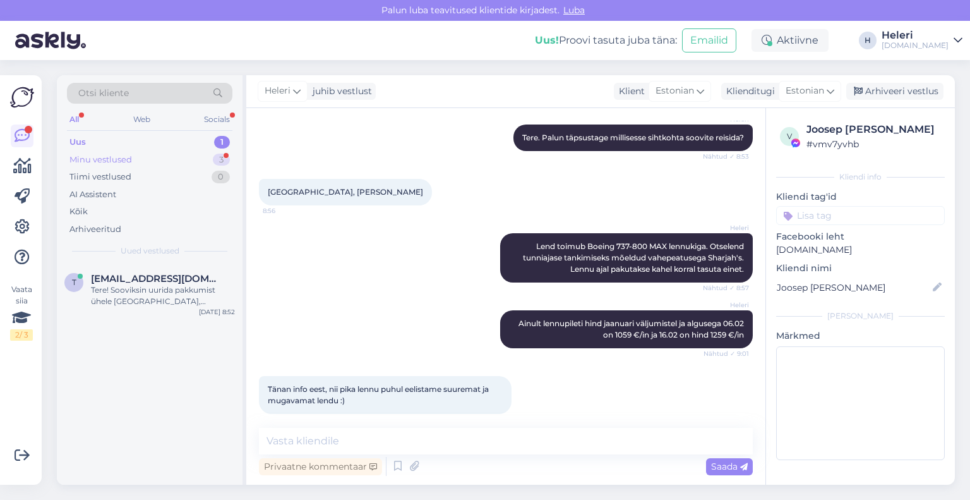
click at [96, 154] on div "Minu vestlused" at bounding box center [100, 160] width 63 height 13
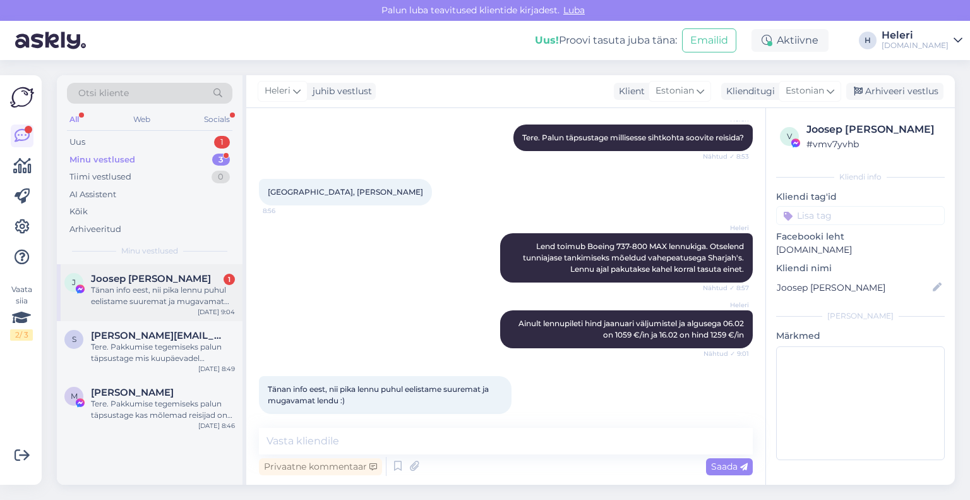
click at [149, 291] on div "Tänan info eest, nii pika lennu puhul eelistame suuremat ja mugavamat lendu :)" at bounding box center [163, 295] width 144 height 23
click at [375, 443] on textarea at bounding box center [506, 441] width 494 height 27
click at [375, 438] on textarea at bounding box center [506, 441] width 494 height 27
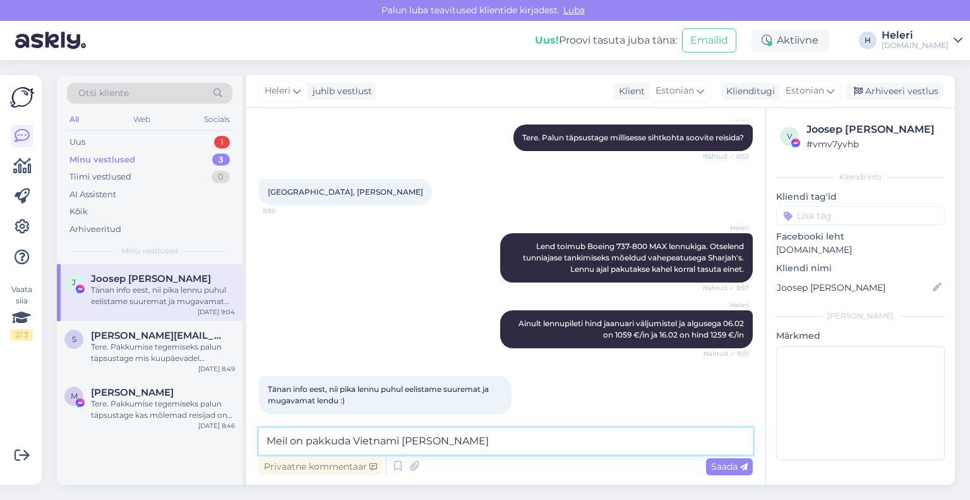
drag, startPoint x: 445, startPoint y: 438, endPoint x: 287, endPoint y: 439, distance: 158.6
click at [249, 452] on div "Vestlus algas [DATE] Tere, ilmselt Jaanuar- veebruar, 2 täiskasvanut ja 3 aasta…" at bounding box center [505, 296] width 519 height 377
paste textarea "ka reisikorraldaja Novatours Vietnami reise Turkish Airlines lendudega (ümberis…"
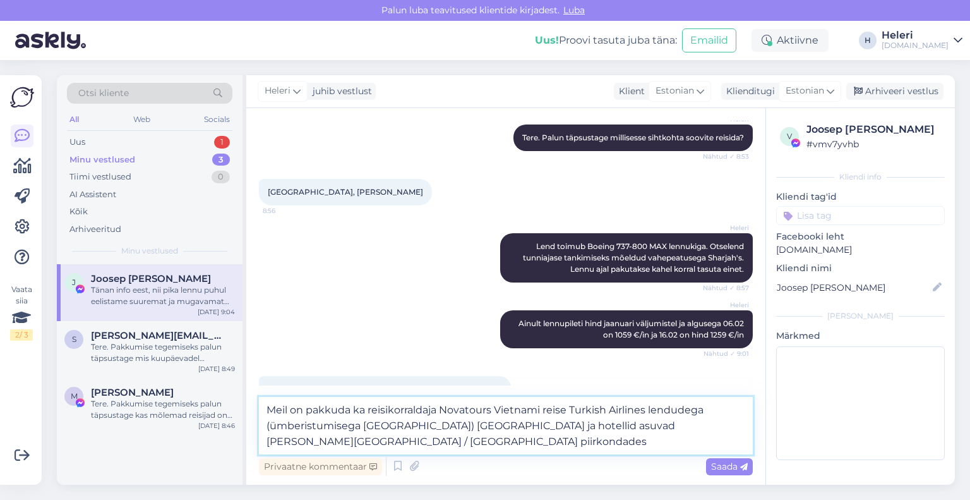
drag, startPoint x: 495, startPoint y: 409, endPoint x: 366, endPoint y: 414, distance: 128.3
click at [366, 414] on textarea "Meil on pakkuda ka reisikorraldaja Novatours Vietnami reise Turkish Airlines le…" at bounding box center [506, 425] width 494 height 57
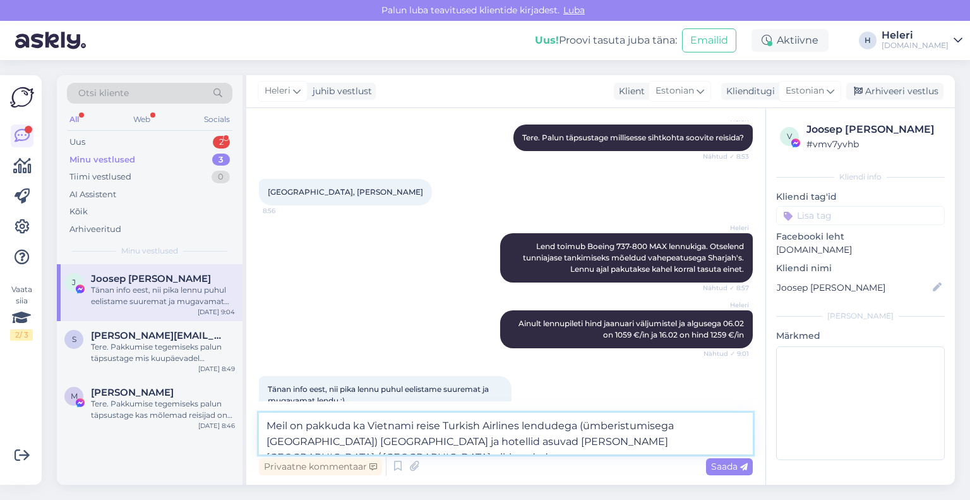
click at [644, 441] on textarea "Meil on pakkuda ka Vietnami reise Turkish Airlines lendudega (ümberistumisega […" at bounding box center [506, 434] width 494 height 42
click at [660, 445] on textarea "Meil on pakkuda ka Vietnami reise Turkish Airlines lendudega (ümberistumisega […" at bounding box center [506, 434] width 494 height 42
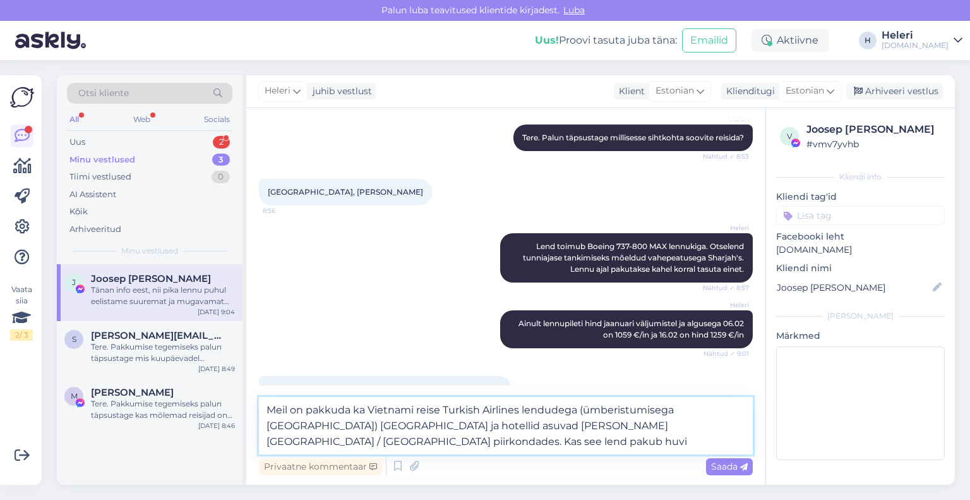
type textarea "Meil on pakkuda ka Vietnami reise Turkish Airlines lendudega (ümberistumisega […"
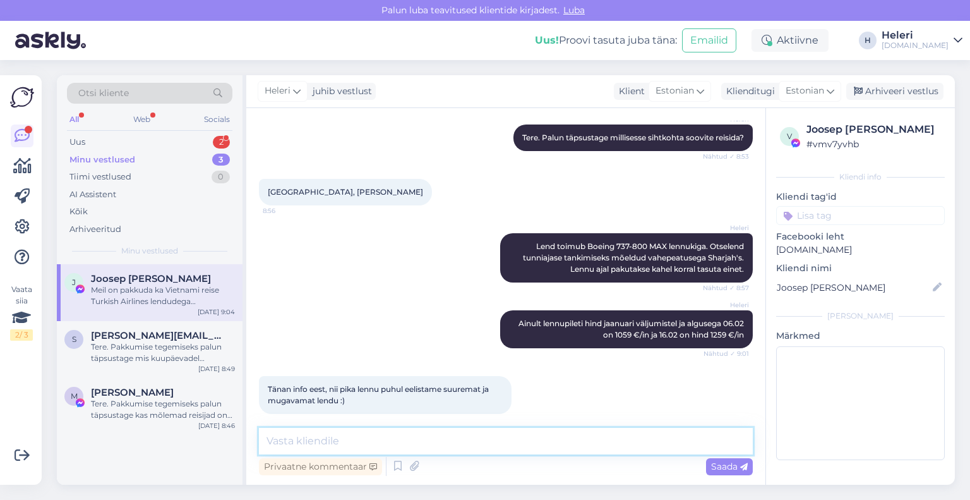
scroll to position [326, 0]
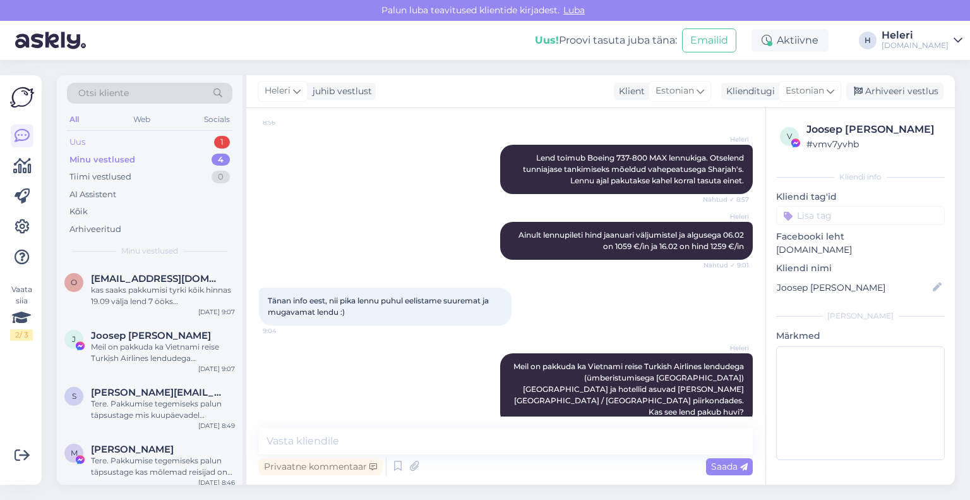
click at [112, 140] on div "Uus 1" at bounding box center [150, 142] width 166 height 18
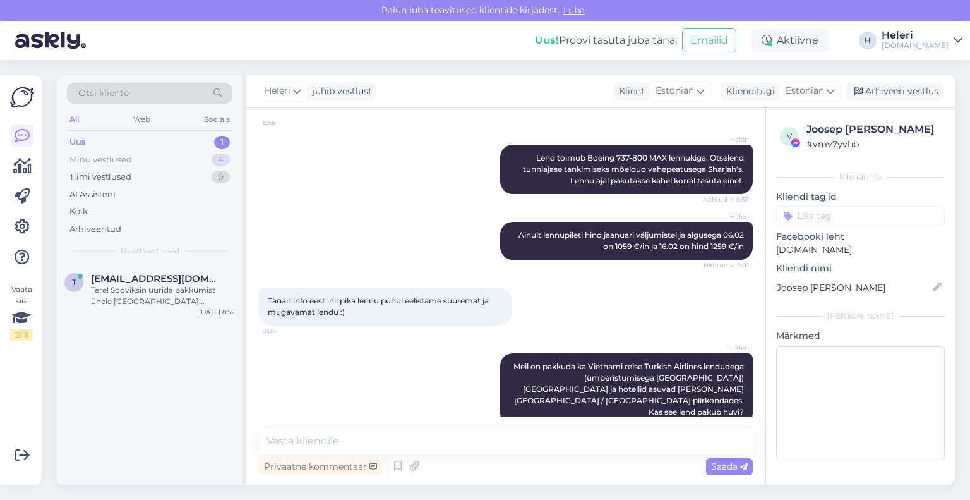
click at [117, 162] on div "Minu vestlused" at bounding box center [100, 160] width 63 height 13
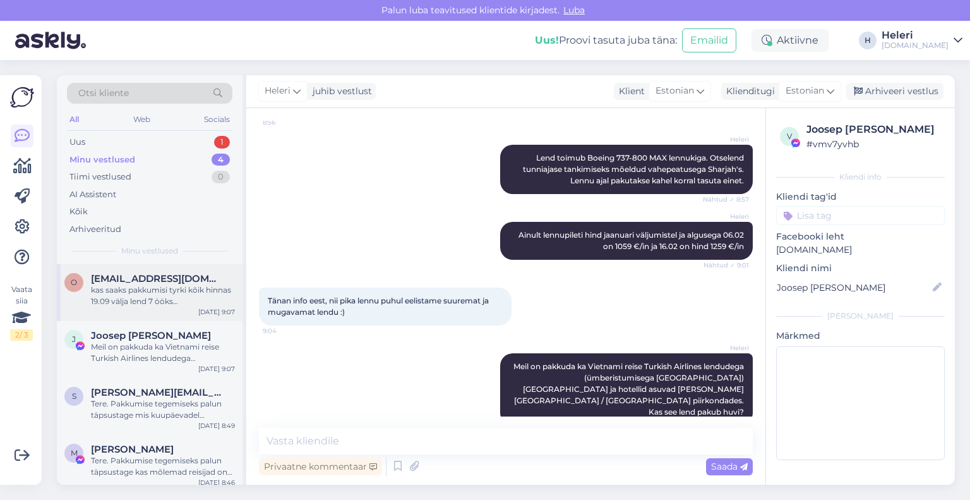
click at [156, 306] on div "kas saaks pakkumisi tyrki kõik hinnas 19.09 välja lend 7 ööks [PERSON_NAME] pii…" at bounding box center [163, 295] width 144 height 23
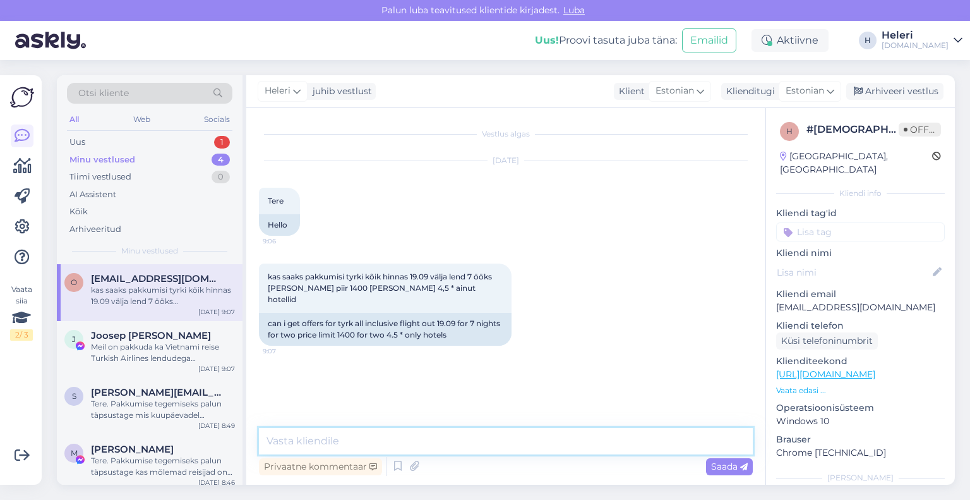
click at [392, 432] on textarea at bounding box center [506, 441] width 494 height 27
click at [808, 88] on span "Estonian" at bounding box center [805, 91] width 39 height 14
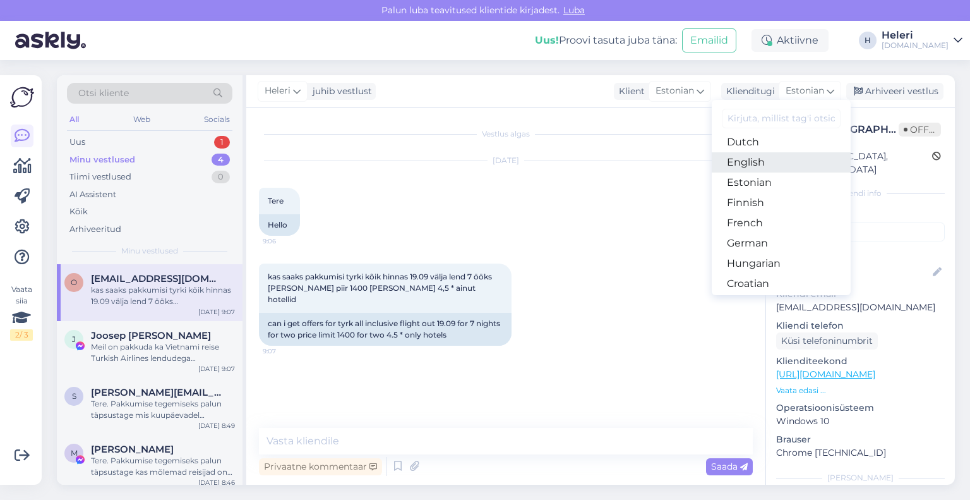
click at [755, 159] on link "English" at bounding box center [781, 162] width 139 height 20
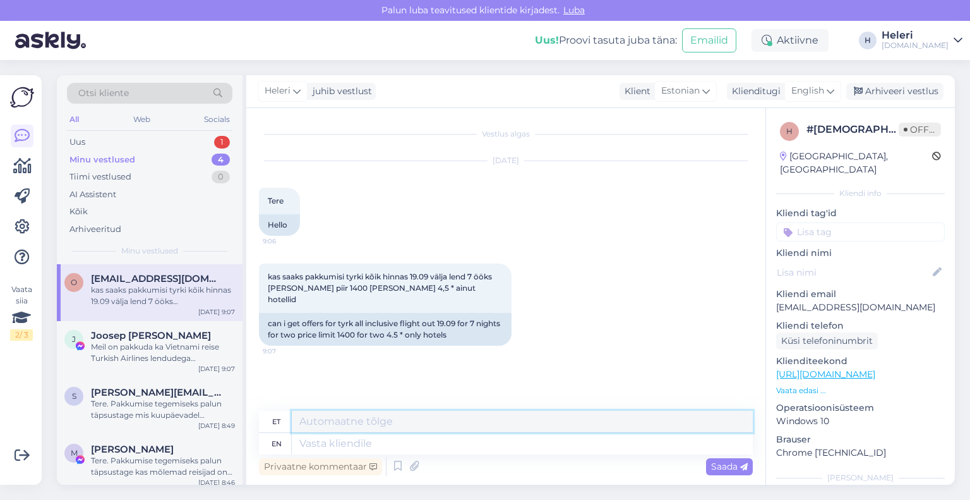
click at [366, 420] on textarea at bounding box center [522, 421] width 461 height 21
click at [807, 97] on span "English" at bounding box center [808, 91] width 33 height 14
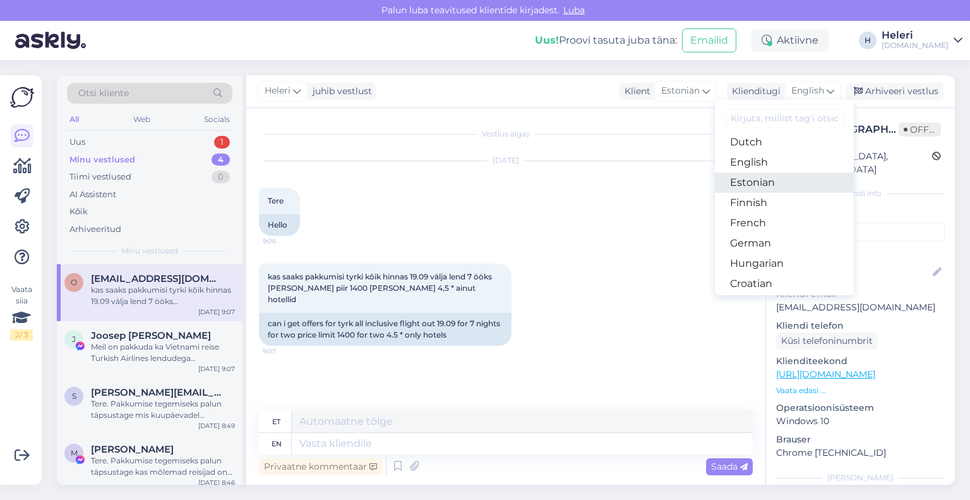
click at [763, 181] on link "Estonian" at bounding box center [784, 182] width 139 height 20
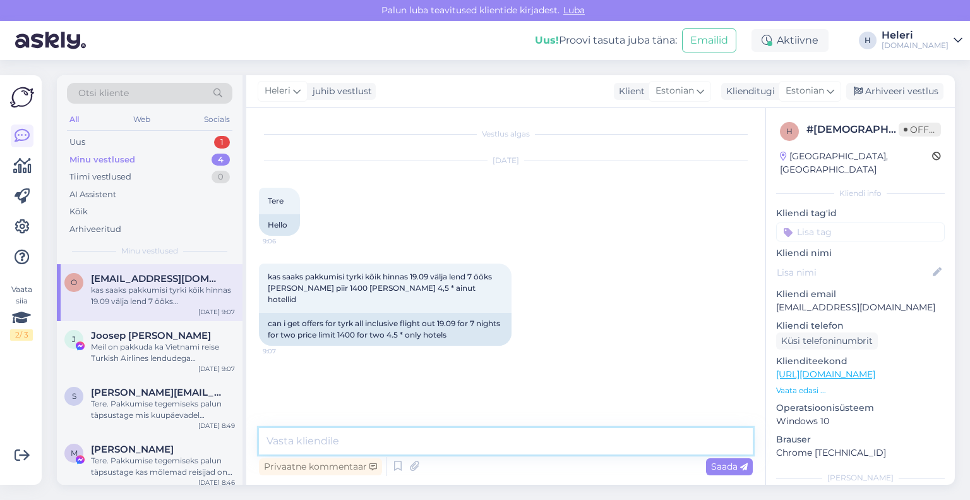
click at [475, 440] on textarea at bounding box center [506, 441] width 494 height 27
type textarea "Tere. Kas soovite saadan teile hotellide valiku lingi siia messengeri?"
click at [731, 466] on span "Saada" at bounding box center [729, 466] width 37 height 11
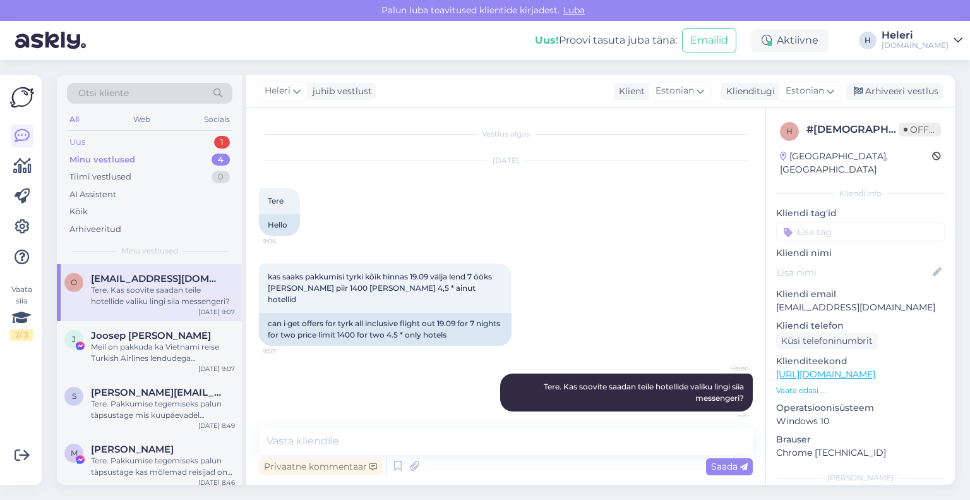
click at [135, 138] on div "Uus 1" at bounding box center [150, 142] width 166 height 18
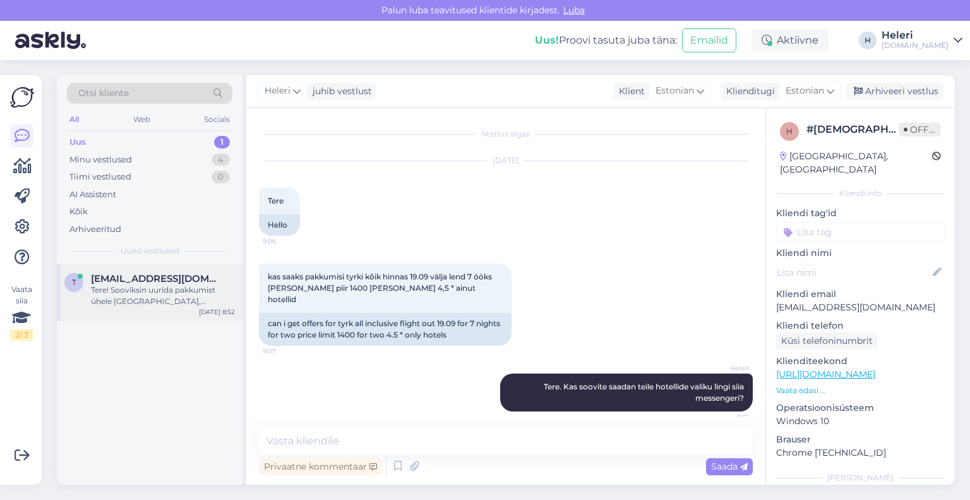
click at [172, 282] on span "[EMAIL_ADDRESS][DOMAIN_NAME]" at bounding box center [156, 278] width 131 height 11
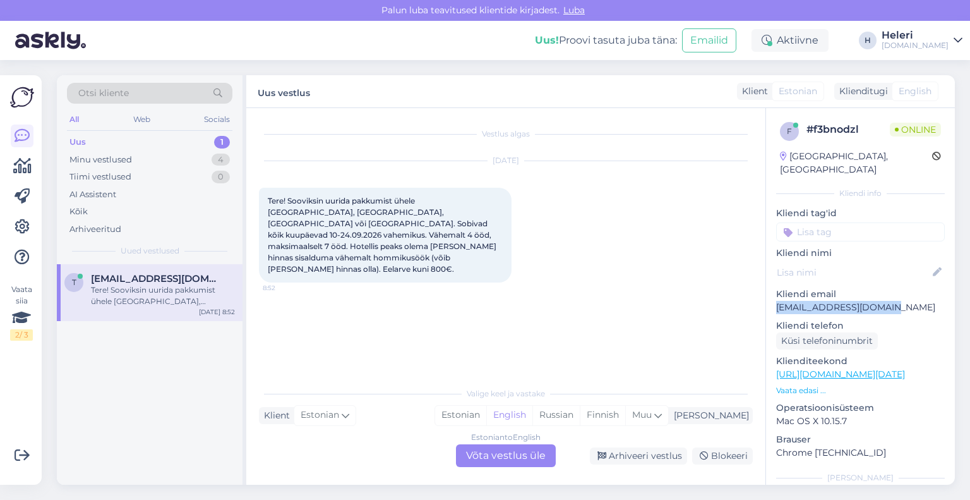
drag, startPoint x: 766, startPoint y: 292, endPoint x: 943, endPoint y: 295, distance: 176.9
click at [943, 295] on div "f # f3bnodzl Online [GEOGRAPHIC_DATA], [GEOGRAPHIC_DATA] Kliendi info Kliendi t…" at bounding box center [860, 374] width 189 height 533
copy p "[EMAIL_ADDRESS][DOMAIN_NAME]"
click at [514, 455] on div "Estonian to English Võta vestlus üle" at bounding box center [506, 455] width 100 height 23
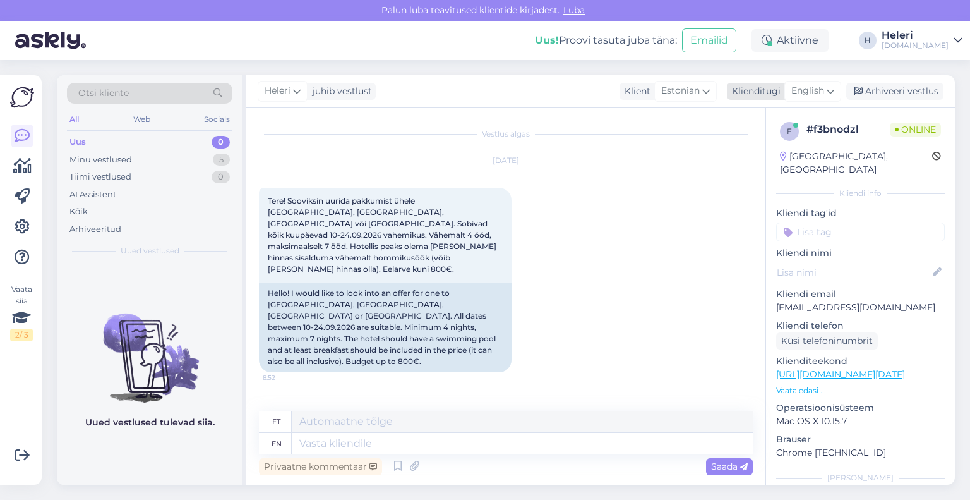
click at [816, 90] on span "English" at bounding box center [808, 91] width 33 height 14
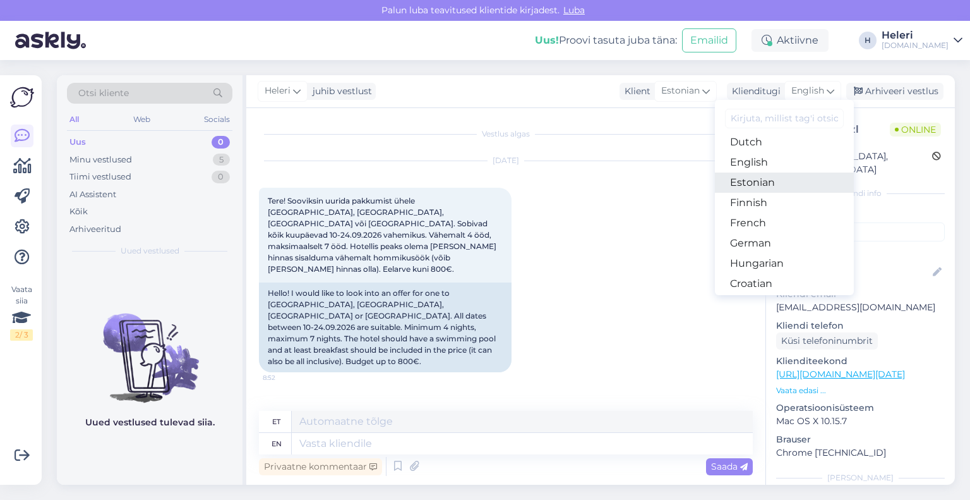
drag, startPoint x: 754, startPoint y: 184, endPoint x: 745, endPoint y: 183, distance: 8.2
click at [754, 184] on link "Estonian" at bounding box center [784, 182] width 139 height 20
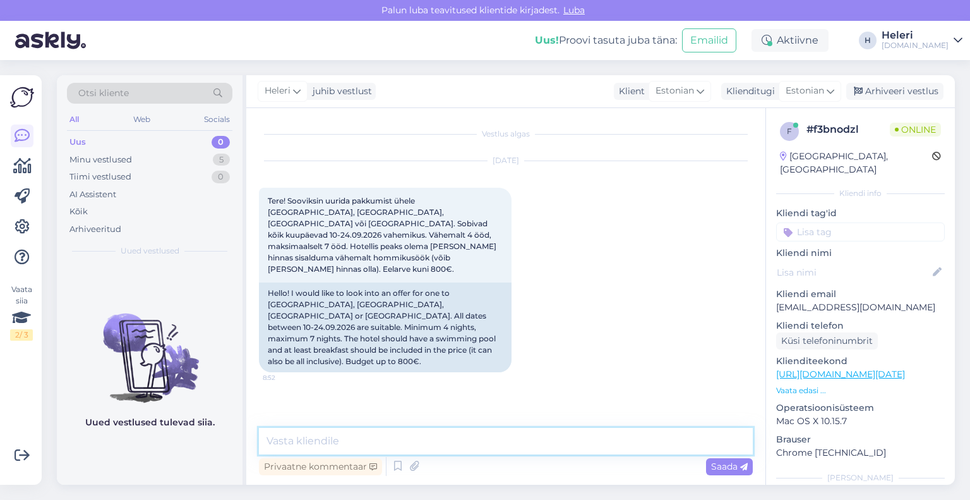
click at [505, 443] on textarea at bounding box center [506, 441] width 494 height 27
type textarea "t"
paste textarea "[EMAIL_ADDRESS][DOMAIN_NAME]"
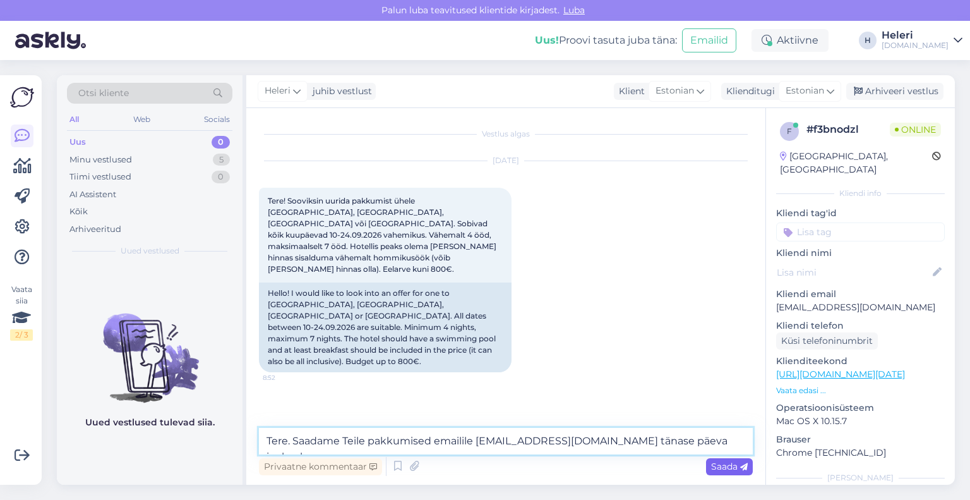
type textarea "Tere. Saadame Teile pakkumised emailile [EMAIL_ADDRESS][DOMAIN_NAME] tänase päe…"
click at [723, 461] on span "Saada" at bounding box center [729, 466] width 37 height 11
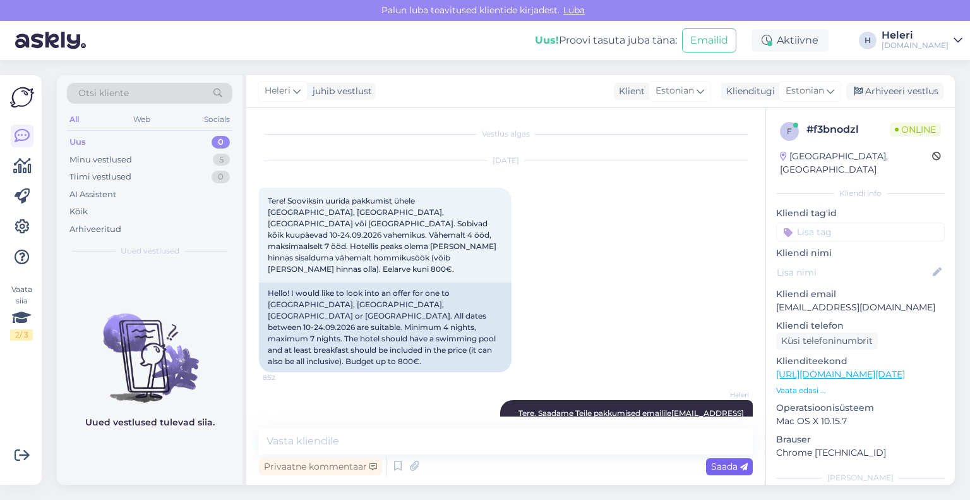
scroll to position [13, 0]
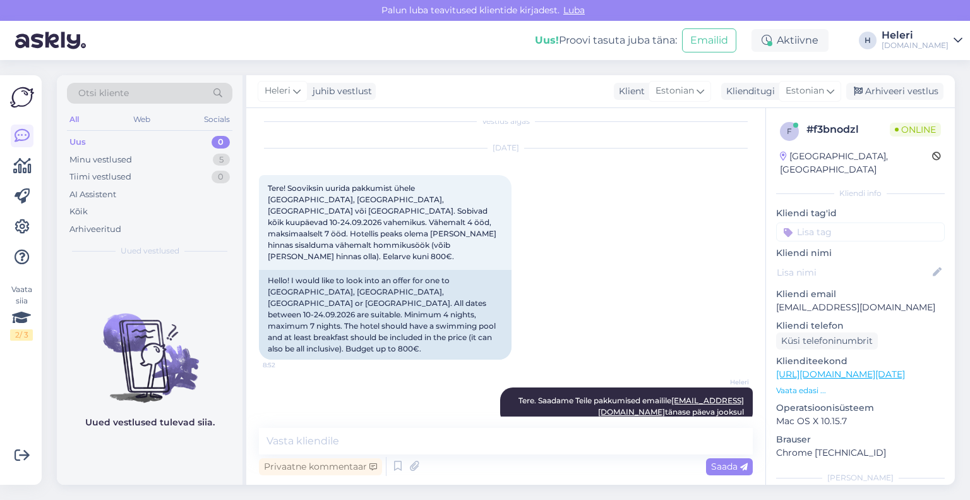
drag, startPoint x: 264, startPoint y: 184, endPoint x: 744, endPoint y: 391, distance: 522.9
click at [744, 391] on div "Vestlus algas [DATE] Tere! Sooviksin uurida pakkumist ühele [GEOGRAPHIC_DATA], …" at bounding box center [511, 269] width 505 height 296
copy div "Tere! Sooviksin uurida pakkumist ühele [GEOGRAPHIC_DATA], [GEOGRAPHIC_DATA], [G…"
click at [896, 89] on div "Arhiveeri vestlus" at bounding box center [895, 91] width 97 height 17
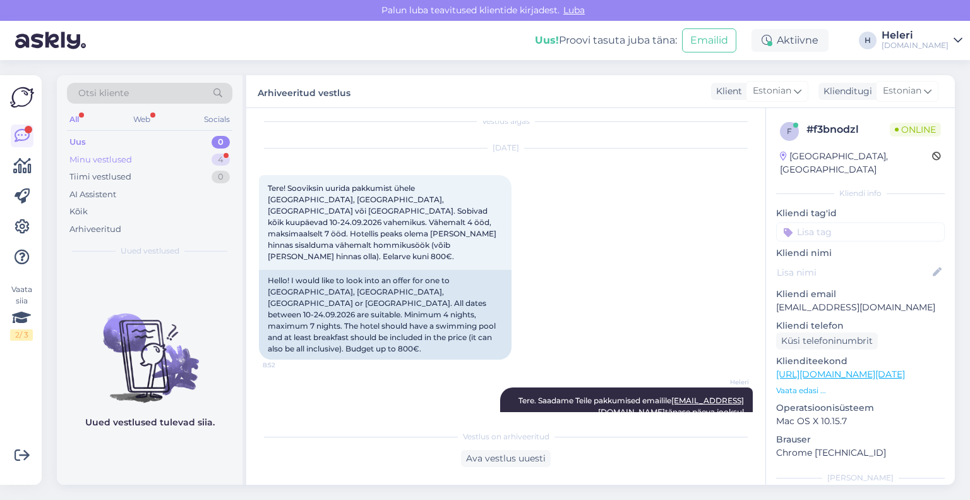
click at [144, 158] on div "Minu vestlused 4" at bounding box center [150, 160] width 166 height 18
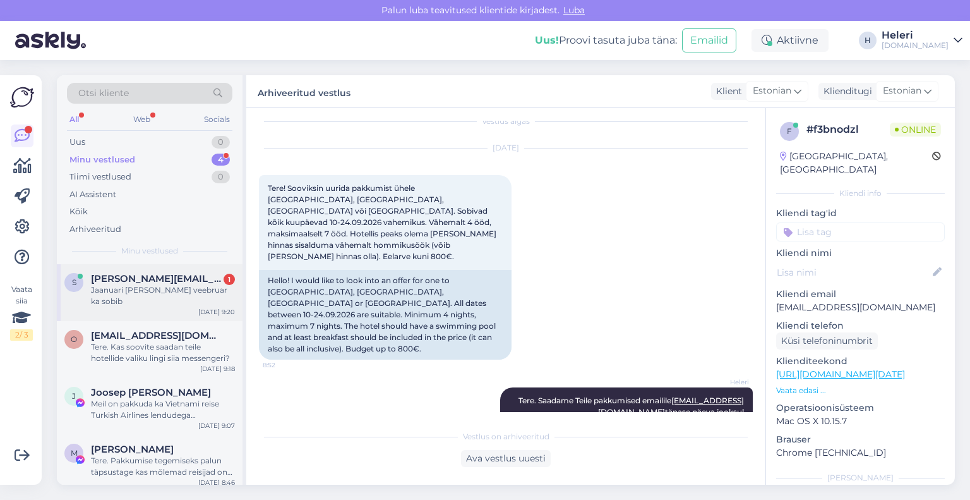
click at [131, 290] on div "Jaanuari [PERSON_NAME] veebruar ka sobib" at bounding box center [163, 295] width 144 height 23
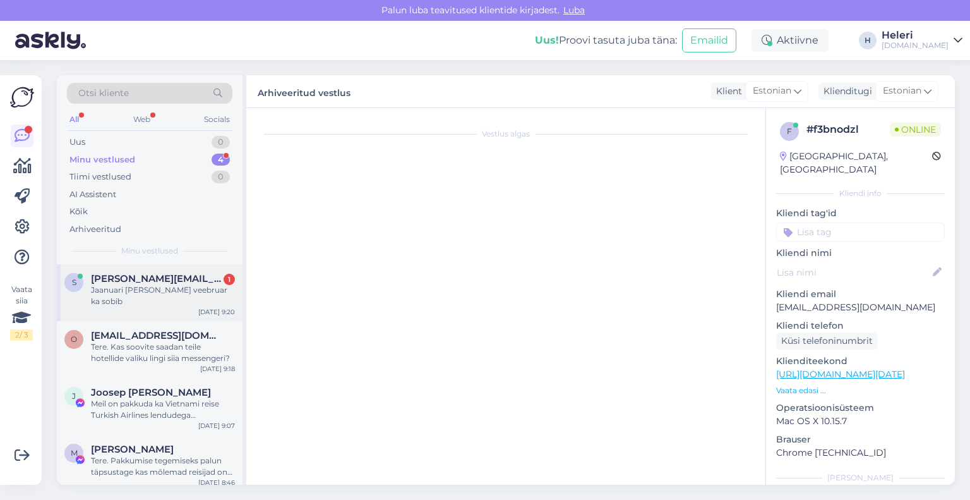
scroll to position [44, 0]
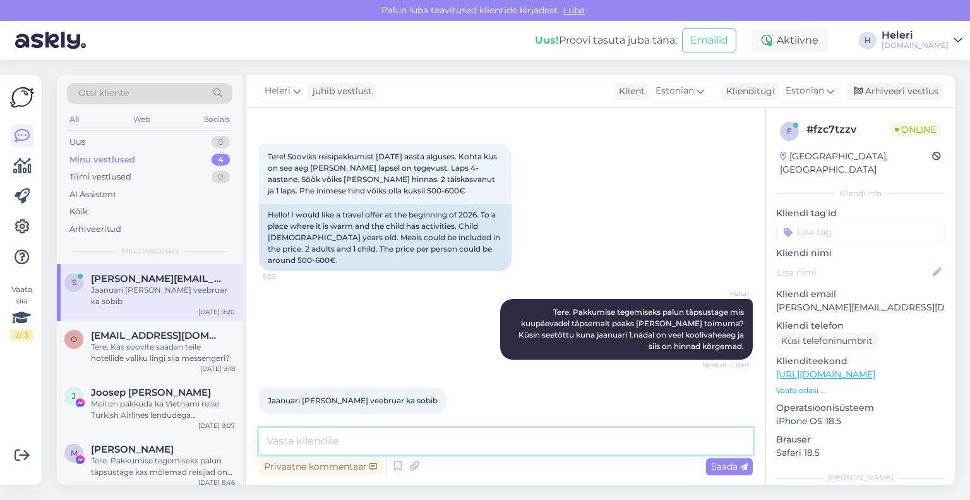
click at [313, 443] on textarea at bounding box center [506, 441] width 494 height 27
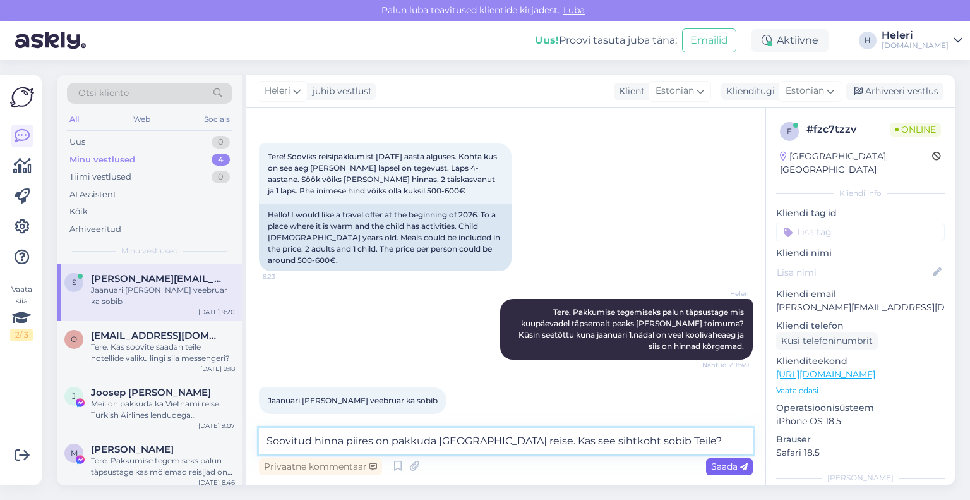
type textarea "Soovitud hinna piires on pakkuda [GEOGRAPHIC_DATA] reise. Kas see sihtkoht sobi…"
click at [725, 464] on span "Saada" at bounding box center [729, 466] width 37 height 11
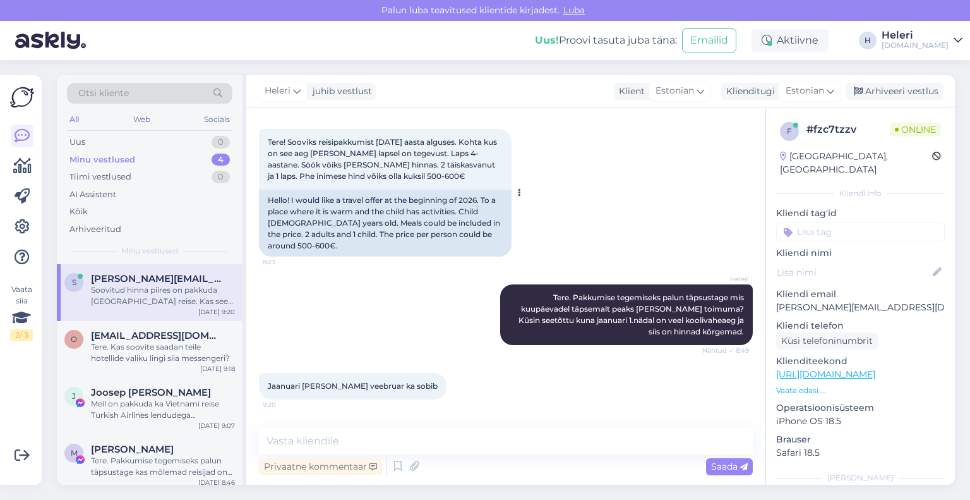
scroll to position [109, 0]
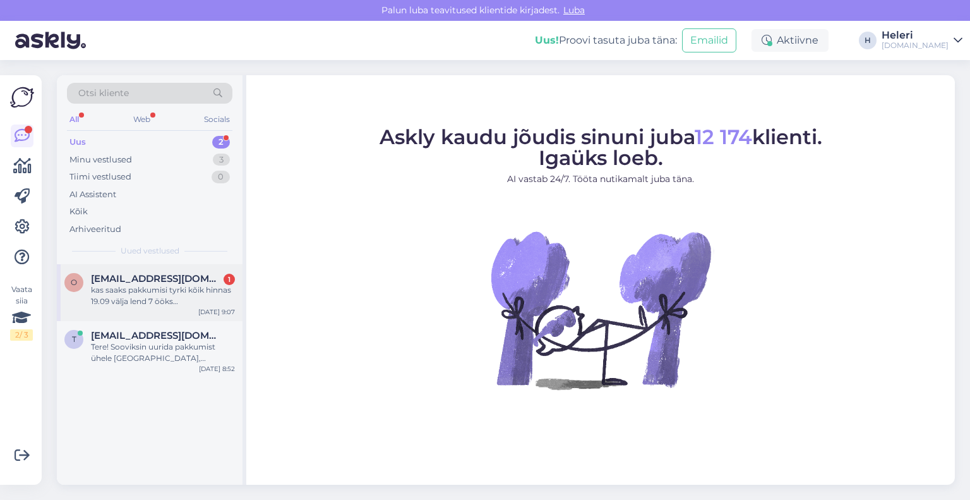
click at [182, 291] on div "kas saaks pakkumisi tyrki kõik hinnas 19.09 välja lend 7 ööks [PERSON_NAME] pii…" at bounding box center [163, 295] width 144 height 23
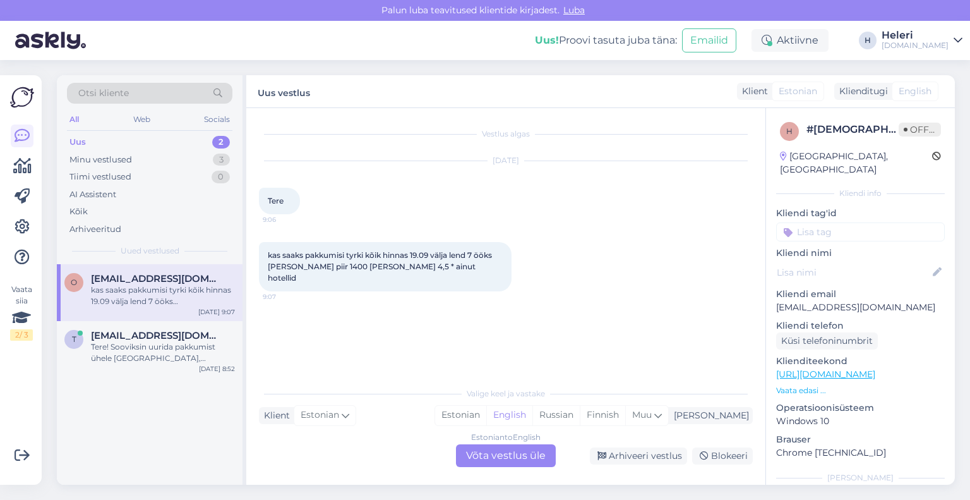
click at [505, 456] on div "Estonian to English Võta vestlus üle" at bounding box center [506, 455] width 100 height 23
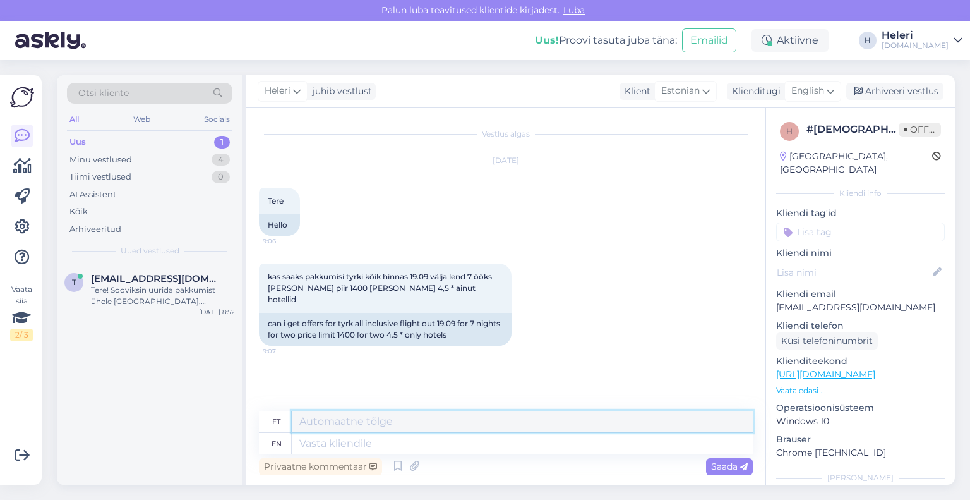
click at [395, 419] on textarea at bounding box center [522, 421] width 461 height 21
click at [816, 85] on span "English" at bounding box center [808, 91] width 33 height 14
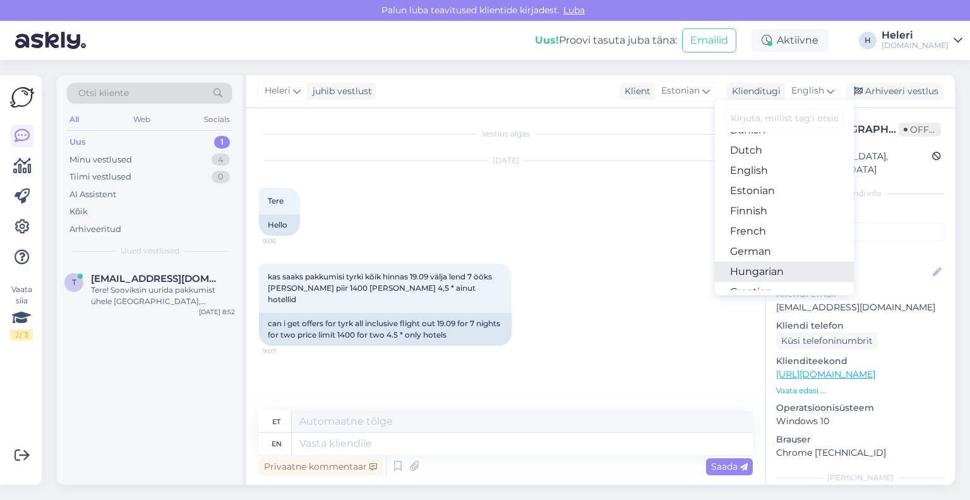
scroll to position [126, 0]
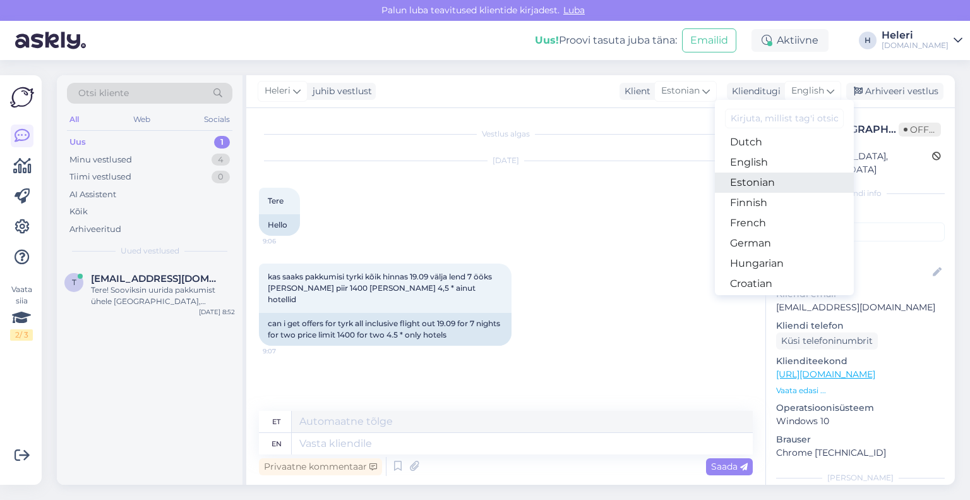
click at [759, 177] on link "Estonian" at bounding box center [784, 182] width 139 height 20
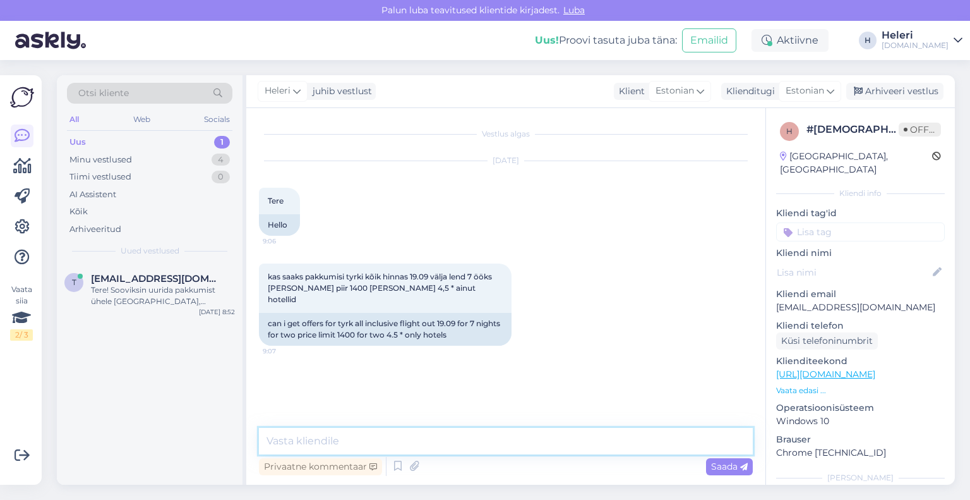
click at [415, 437] on textarea at bounding box center [506, 441] width 494 height 27
click at [524, 439] on textarea "Tere. Kas soovite saadan hotellivaliku lingi teile siisa messengeri?" at bounding box center [506, 441] width 494 height 27
click at [519, 444] on textarea "Tere. Kas soovite saadan hotellivaliku lingi teile siisa messengeri?" at bounding box center [506, 441] width 494 height 27
click at [504, 442] on textarea "Tere. Kas soovite saadan hotellivaliku lingi teile siia messengeri?" at bounding box center [506, 441] width 494 height 27
click at [391, 443] on textarea "Tere. Kas soovite saadan hotellivaliku lingi siia messengeri?" at bounding box center [506, 441] width 494 height 27
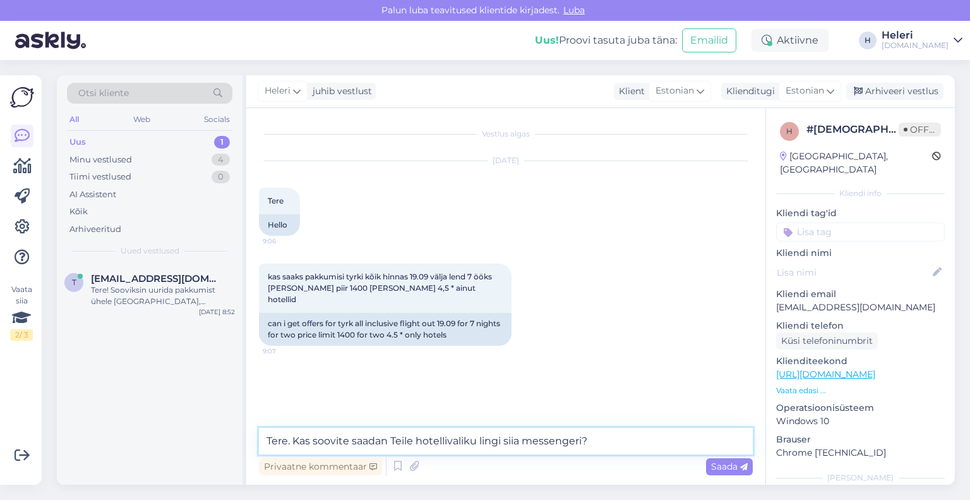
type textarea "Tere. Kas soovite saadan Teile hotellivaliku lingi siia messengeri?"
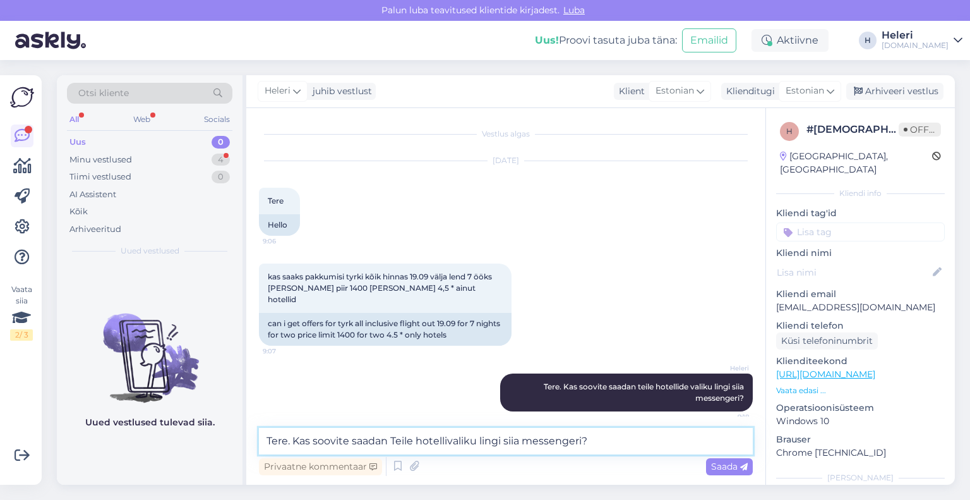
drag, startPoint x: 593, startPoint y: 438, endPoint x: 216, endPoint y: 422, distance: 376.9
click at [236, 439] on div "Otsi kliente All Web Socials Uus 0 Minu vestlused 4 Tiimi vestlused 0 AI Assist…" at bounding box center [506, 279] width 898 height 409
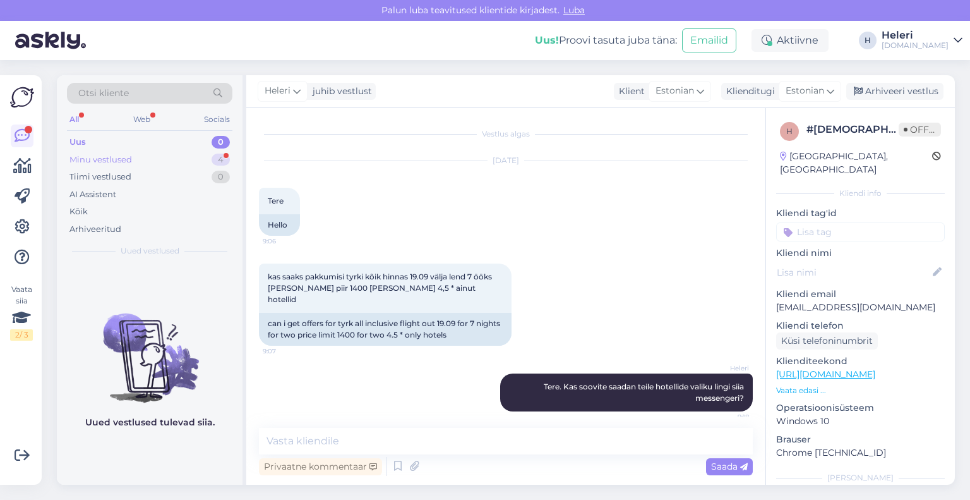
click at [130, 160] on div "Minu vestlused" at bounding box center [100, 160] width 63 height 13
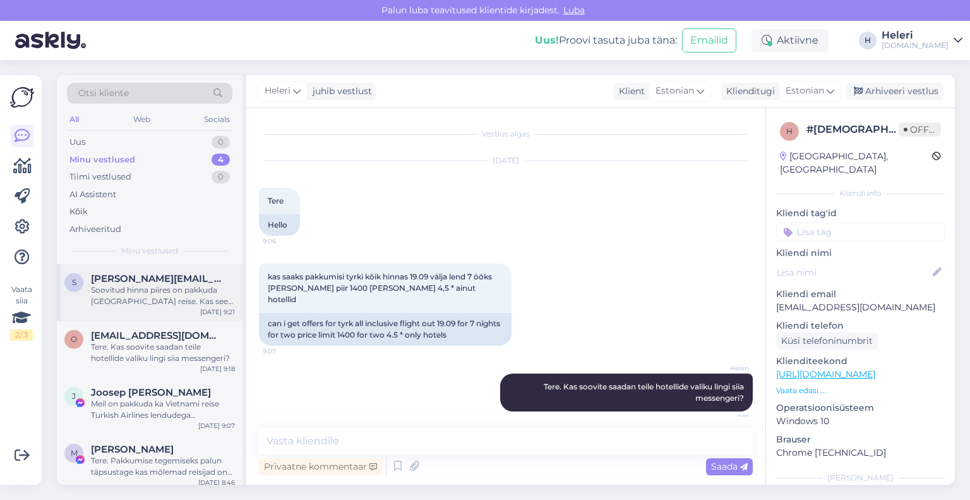
click at [185, 303] on div "Soovitud hinna piires on pakkuda [GEOGRAPHIC_DATA] reise. Kas see sihtkoht sobi…" at bounding box center [163, 295] width 144 height 23
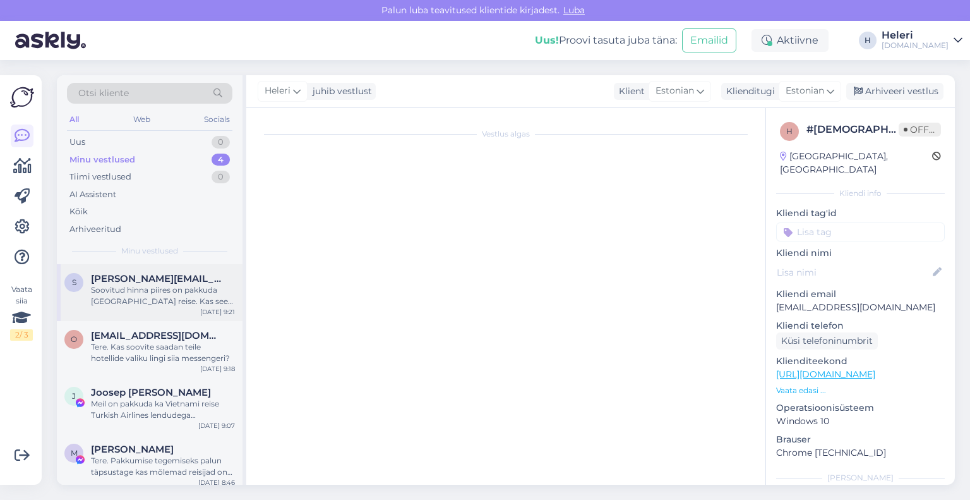
scroll to position [110, 0]
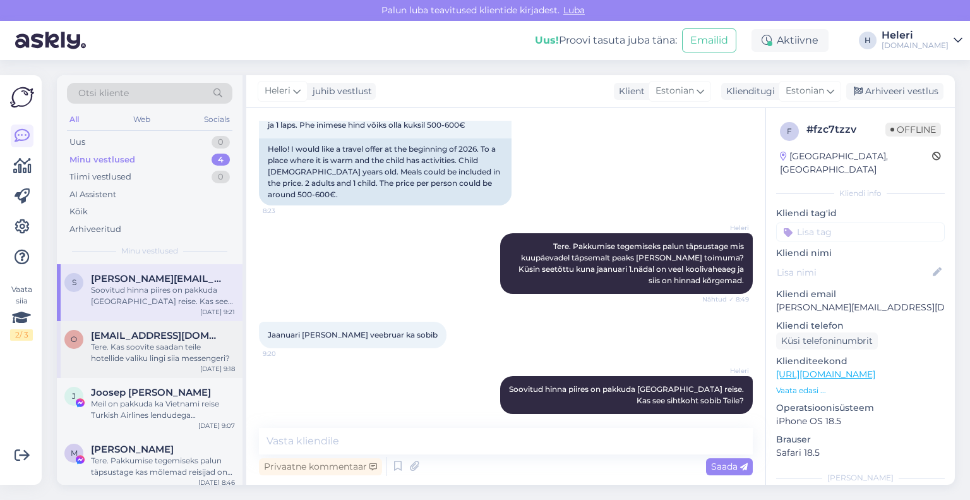
click at [195, 347] on div "Tere. Kas soovite saadan teile hotellide valiku lingi siia messengeri?" at bounding box center [163, 352] width 144 height 23
